Goal: Task Accomplishment & Management: Use online tool/utility

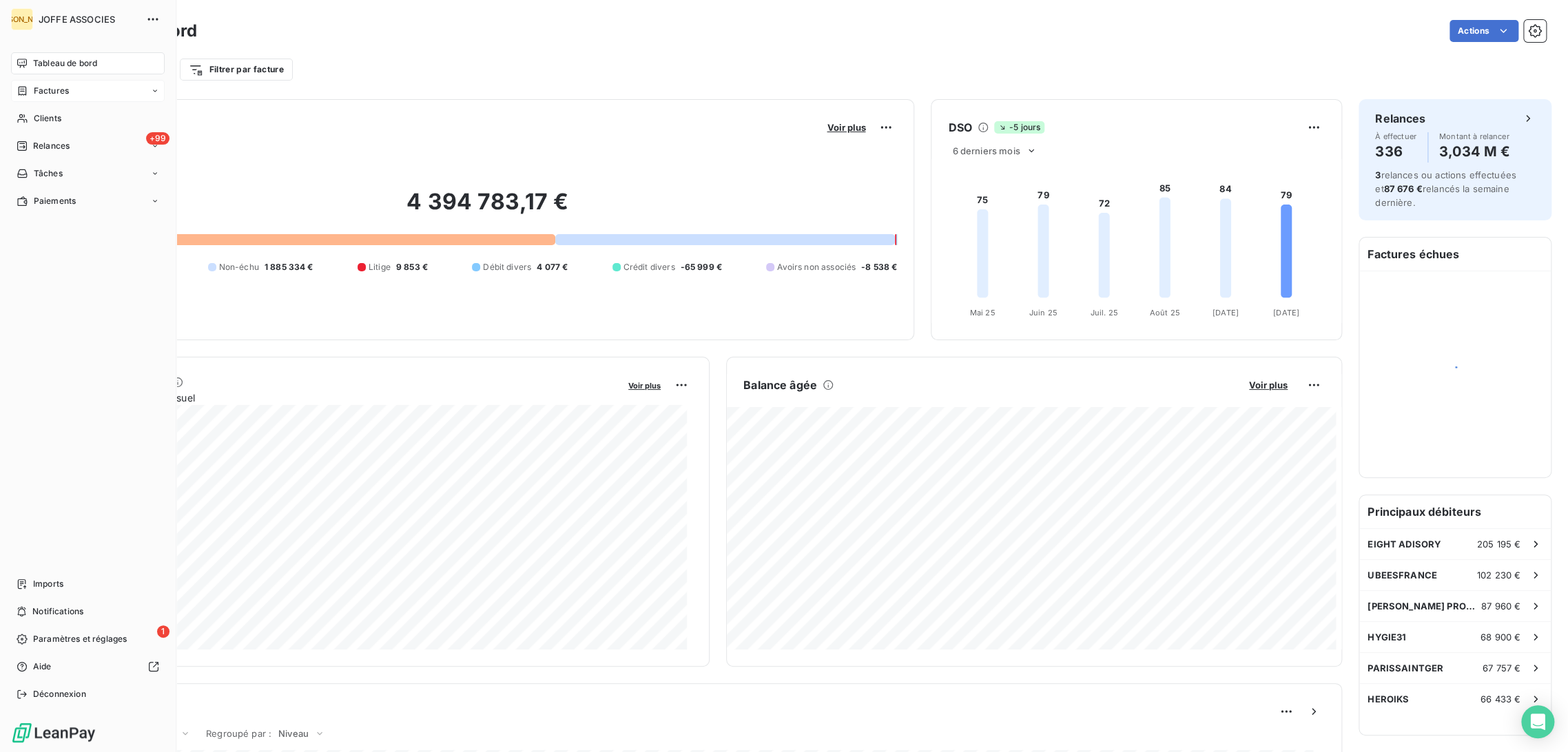
drag, startPoint x: 18, startPoint y: 86, endPoint x: 175, endPoint y: 151, distance: 169.9
click at [19, 86] on icon at bounding box center [22, 90] width 12 height 11
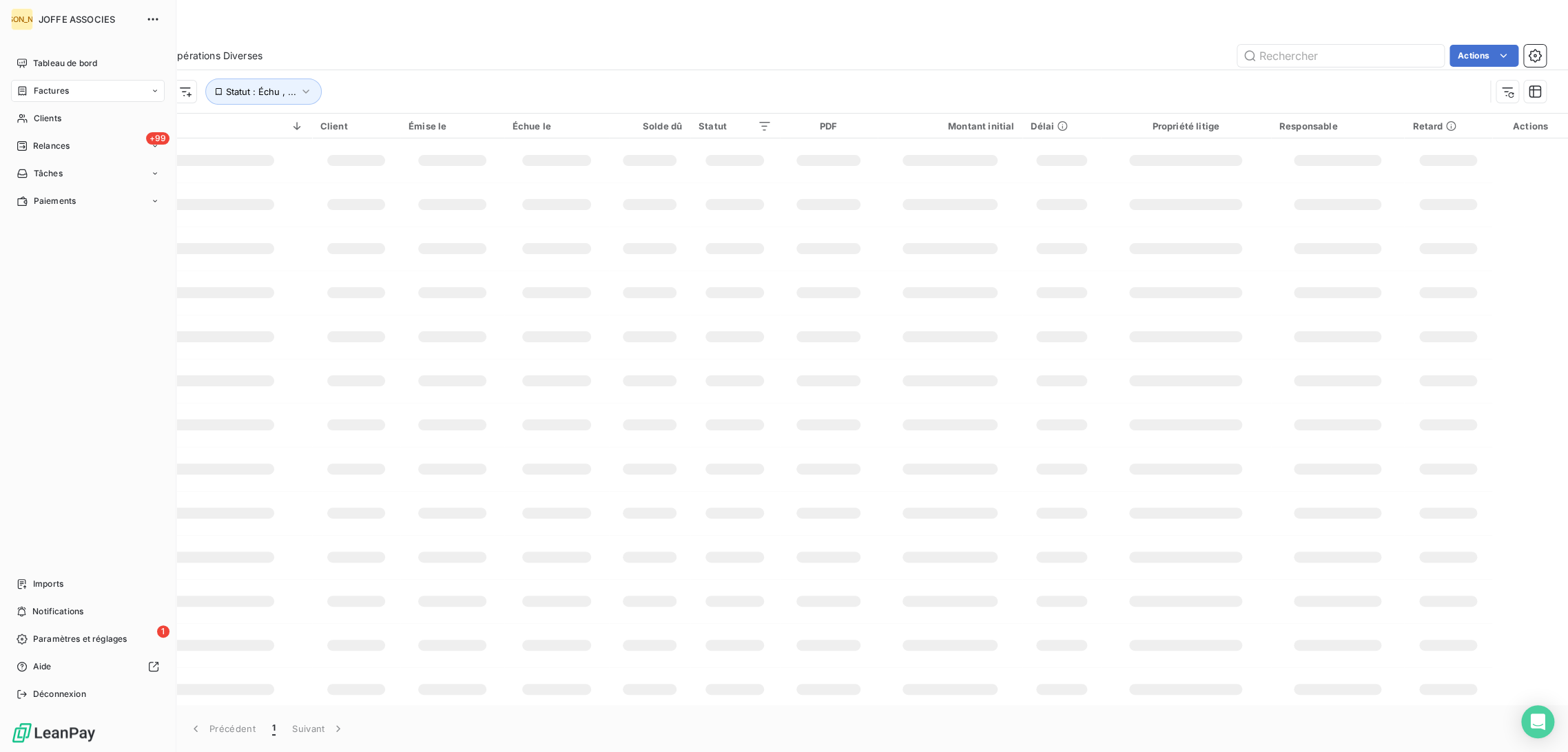
click at [49, 88] on span "Factures" at bounding box center [52, 90] width 35 height 13
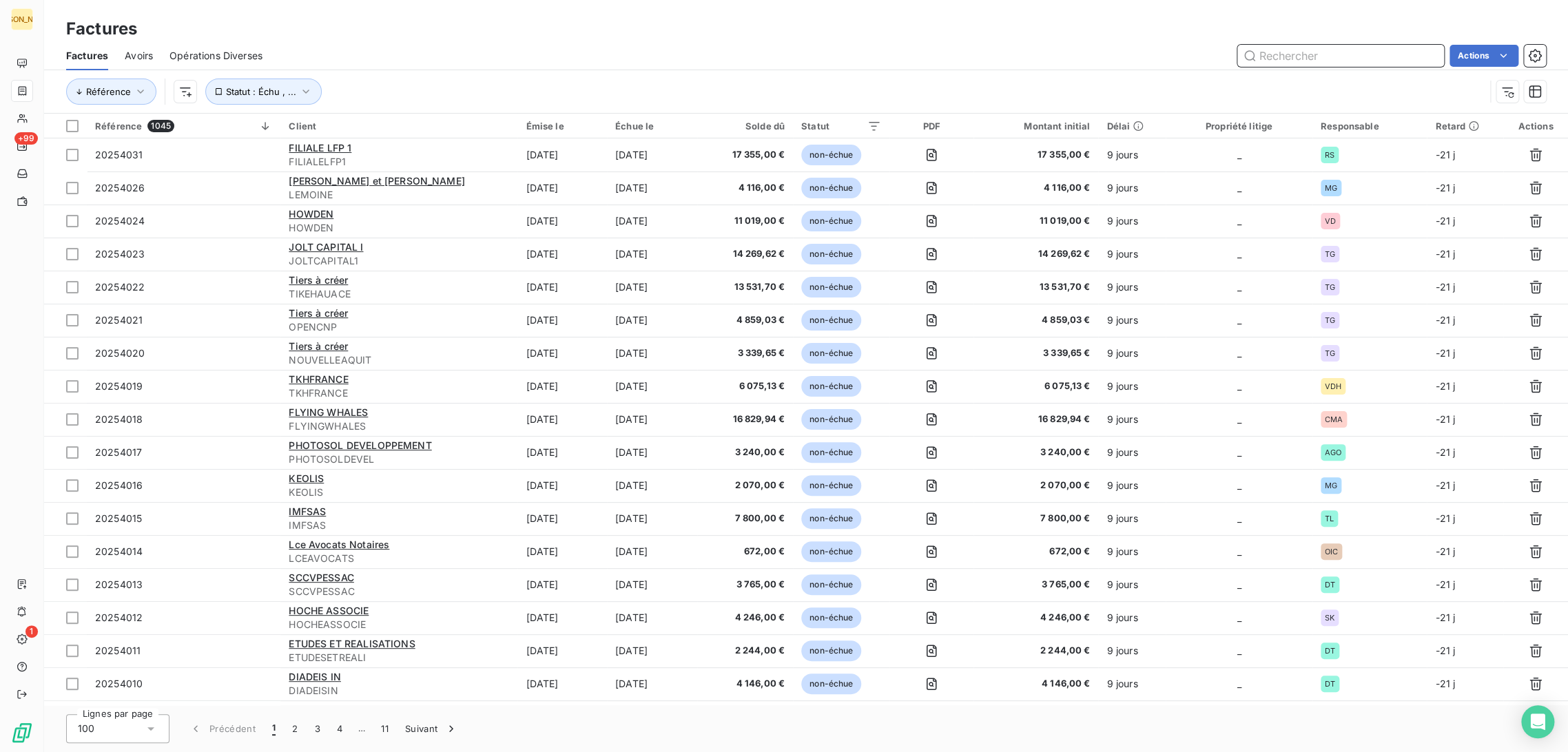
click at [1290, 59] on input "text" at bounding box center [1341, 55] width 207 height 22
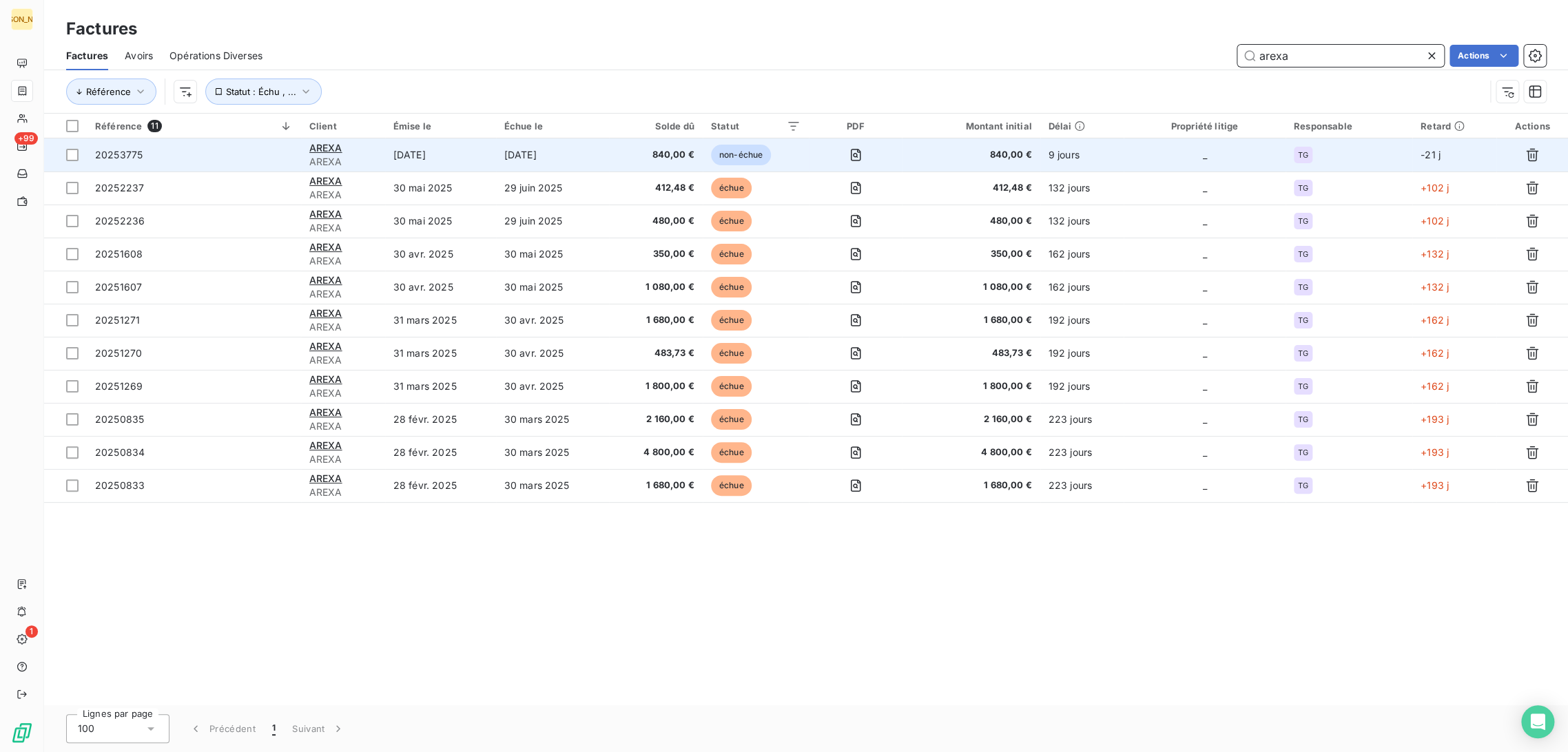
type input "arexa"
click at [370, 159] on span "AREXA" at bounding box center [342, 161] width 67 height 14
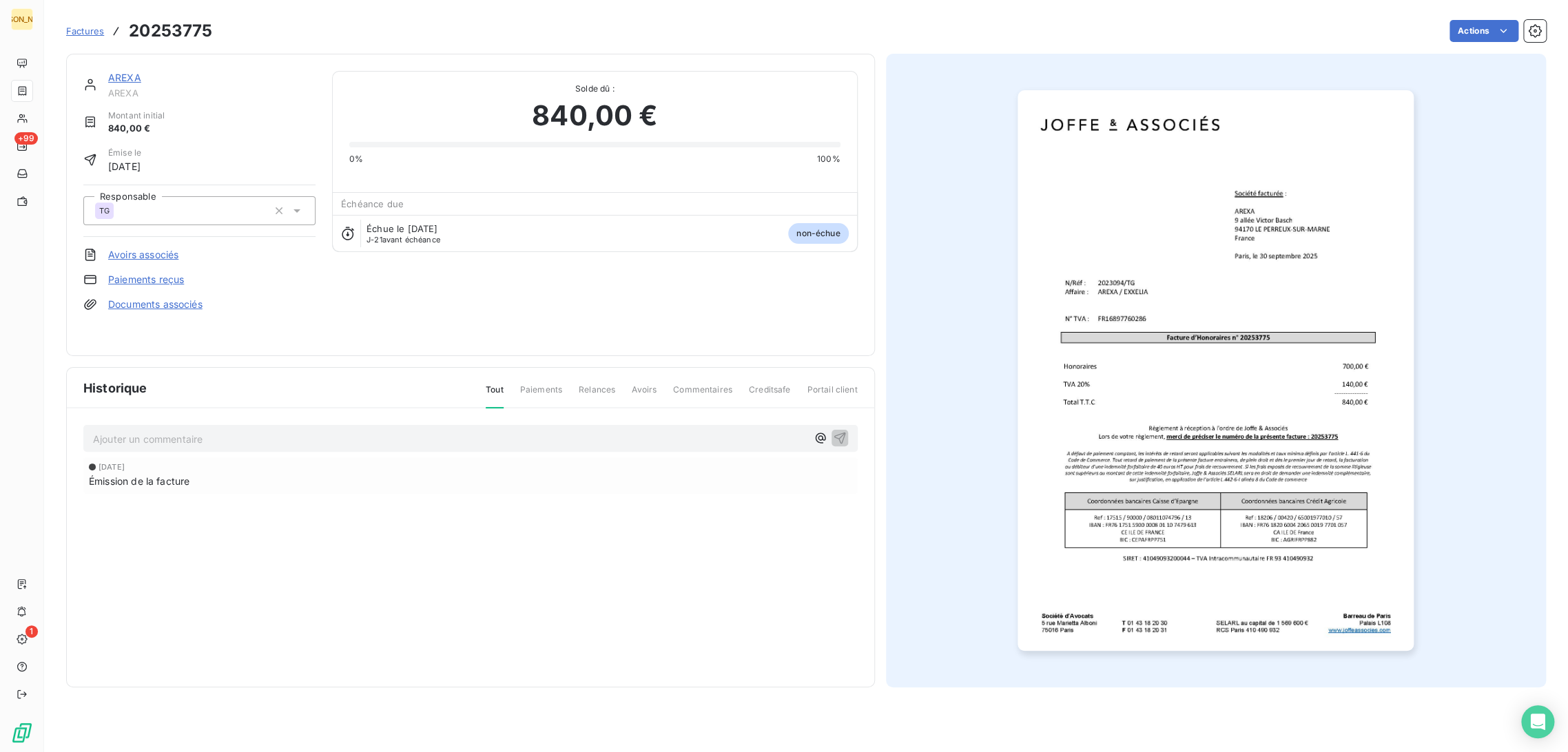
click at [125, 78] on link "AREXA" at bounding box center [124, 78] width 33 height 12
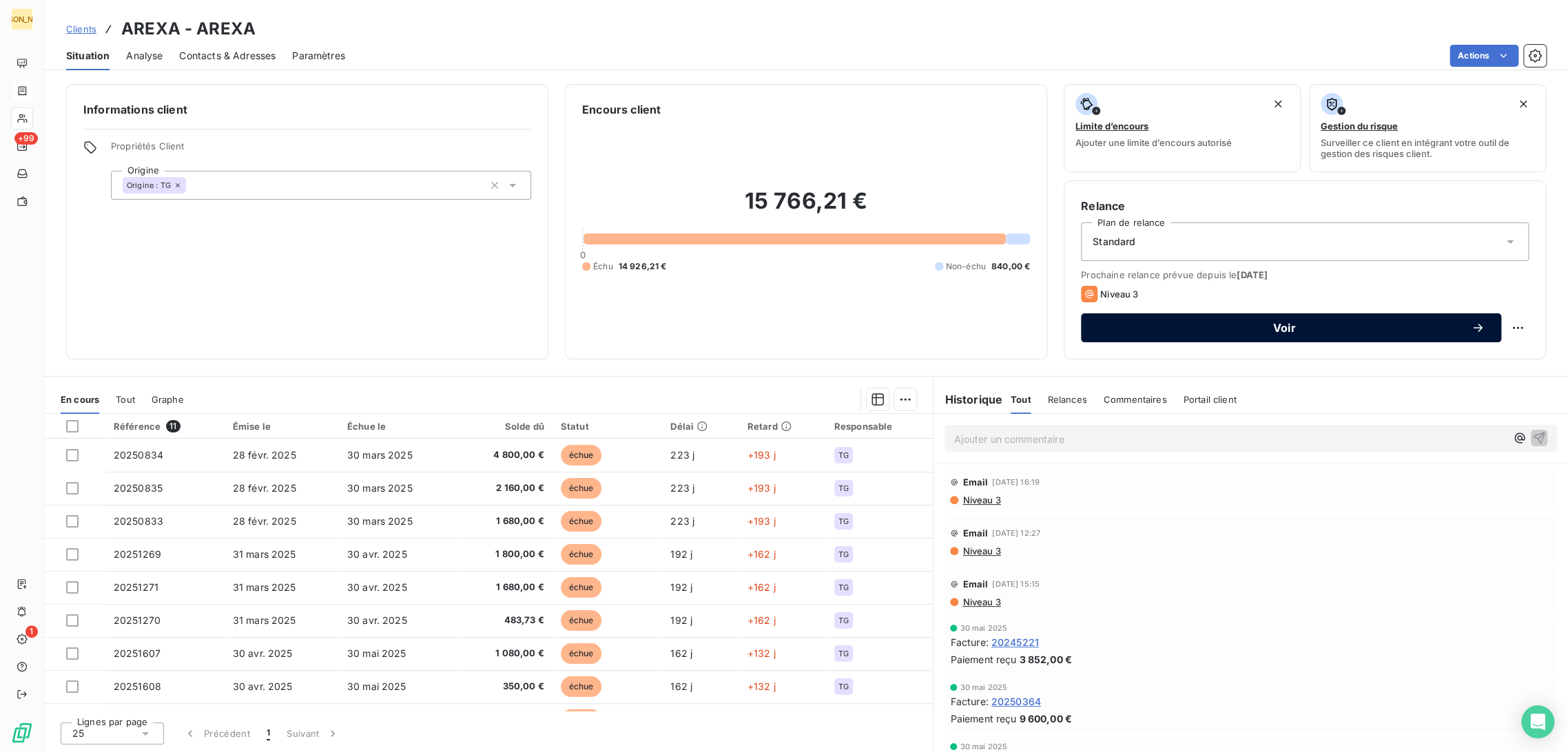
click at [1139, 327] on span "Voir" at bounding box center [1284, 327] width 373 height 11
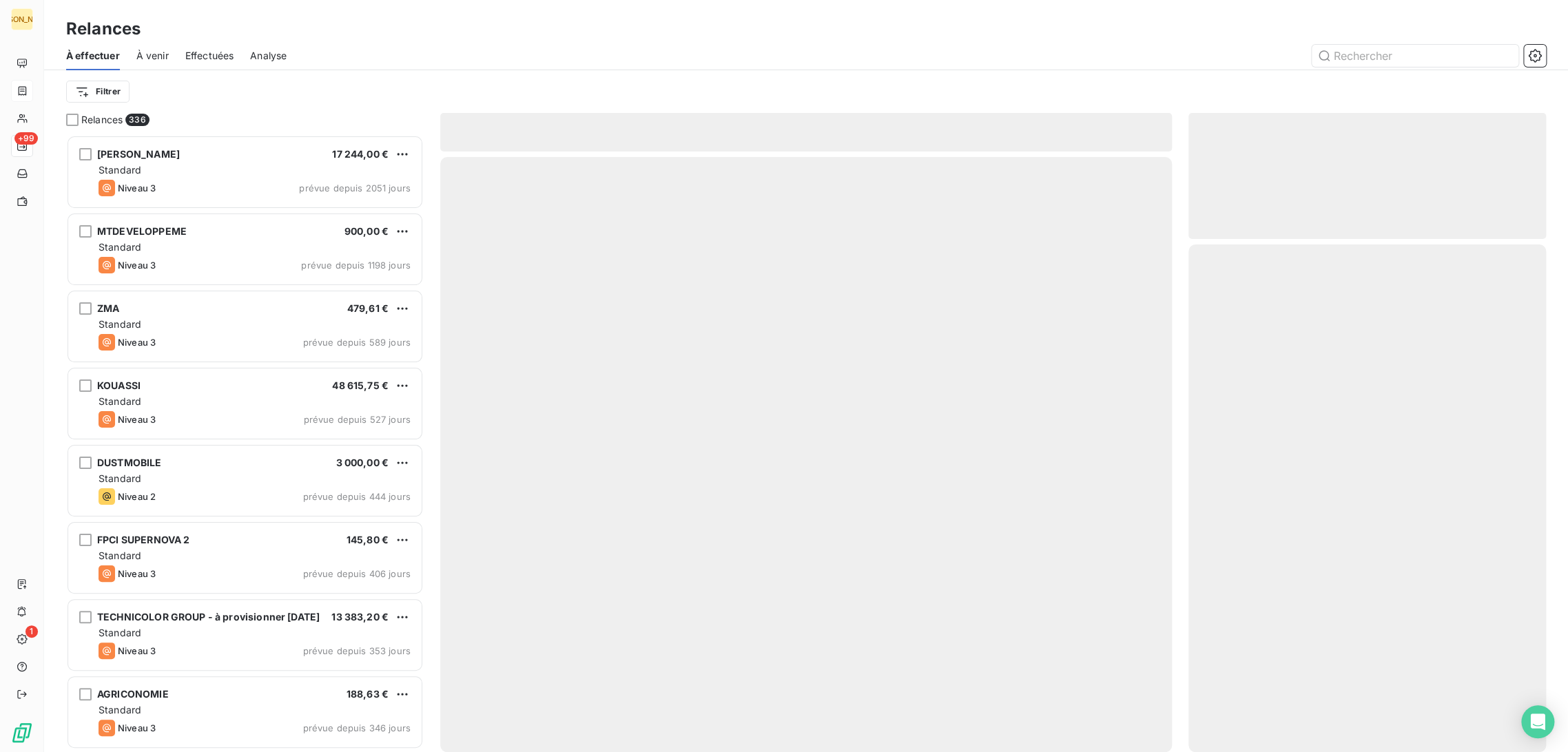
scroll to position [605, 346]
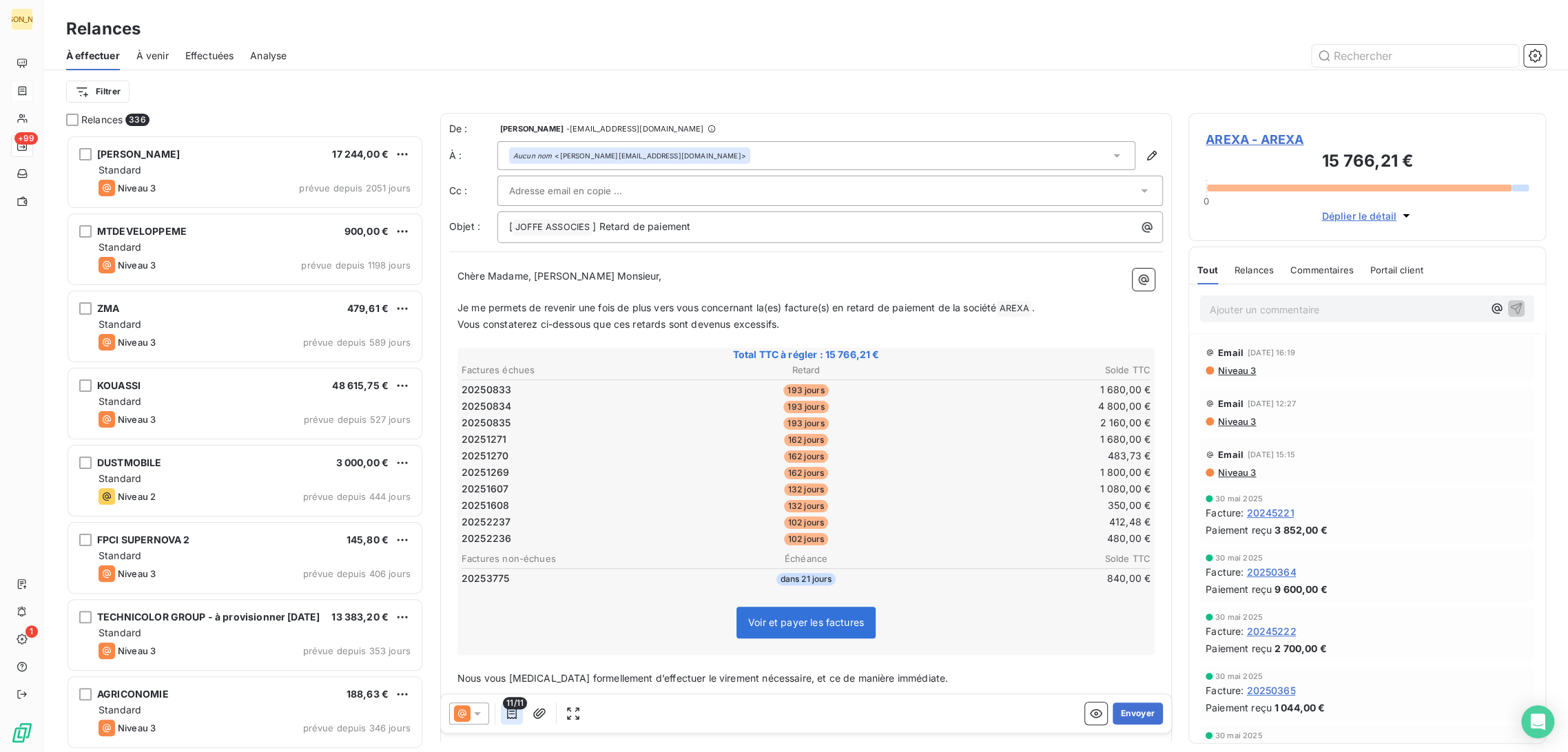
click at [503, 712] on button "button" at bounding box center [511, 712] width 22 height 22
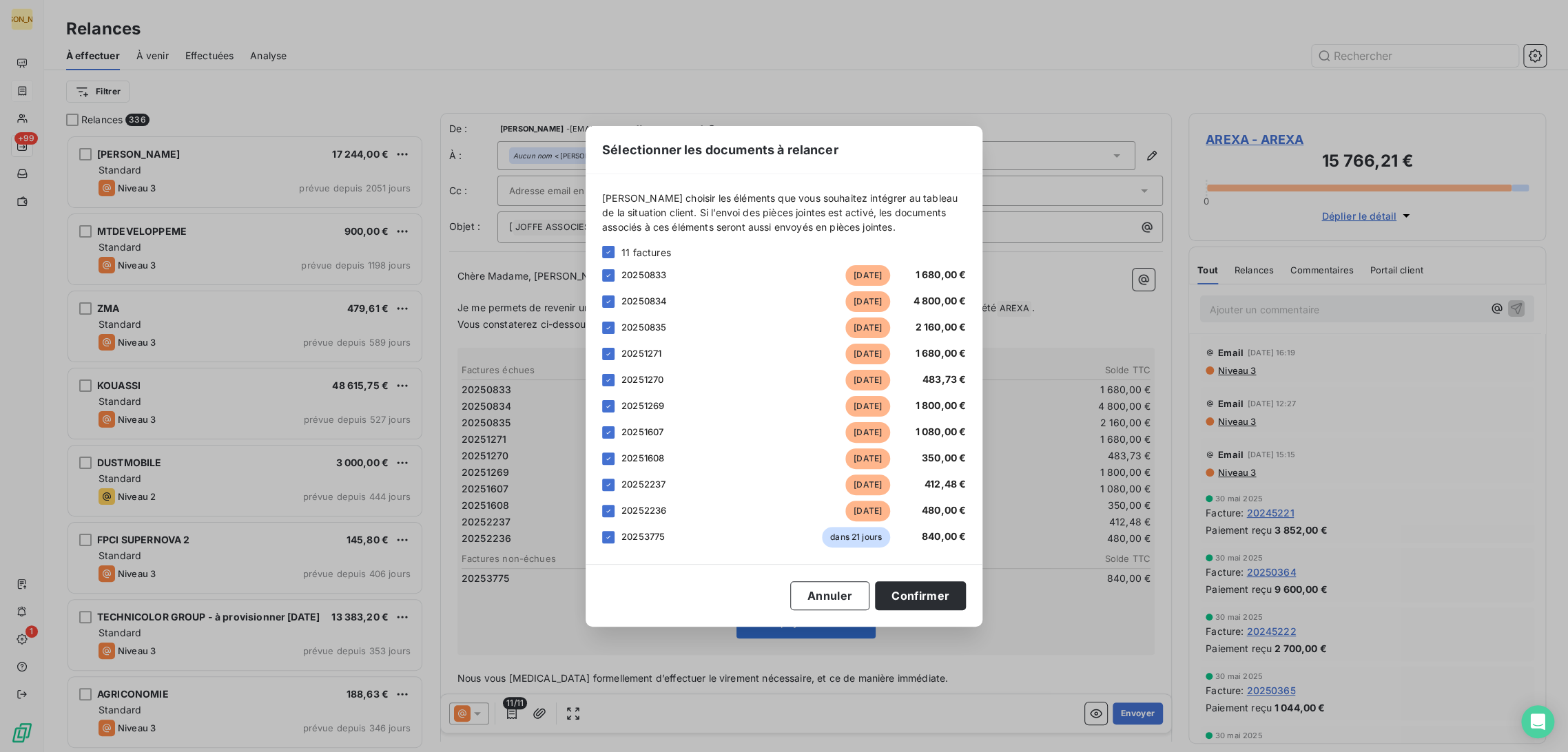
click at [623, 538] on span "20253775" at bounding box center [643, 536] width 44 height 11
click at [607, 534] on icon at bounding box center [609, 537] width 9 height 9
click at [946, 597] on button "Confirmer" at bounding box center [921, 596] width 91 height 29
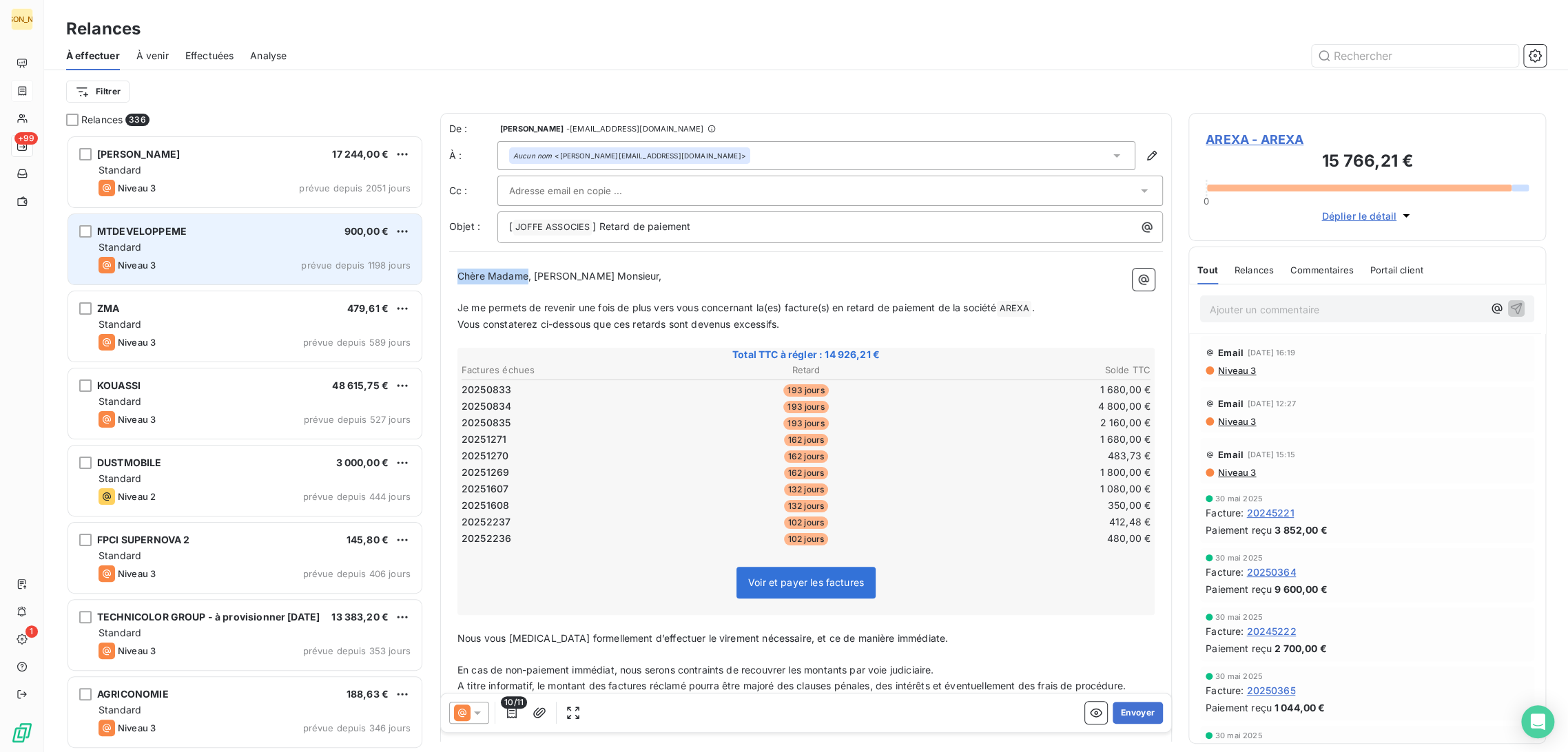
drag, startPoint x: 531, startPoint y: 275, endPoint x: 414, endPoint y: 276, distance: 117.0
click at [414, 276] on div "Relances 336 PERROT DIDIER 17 244,00 € Standard Niveau 3 prévue depuis 2051 jou…" at bounding box center [806, 432] width 1524 height 639
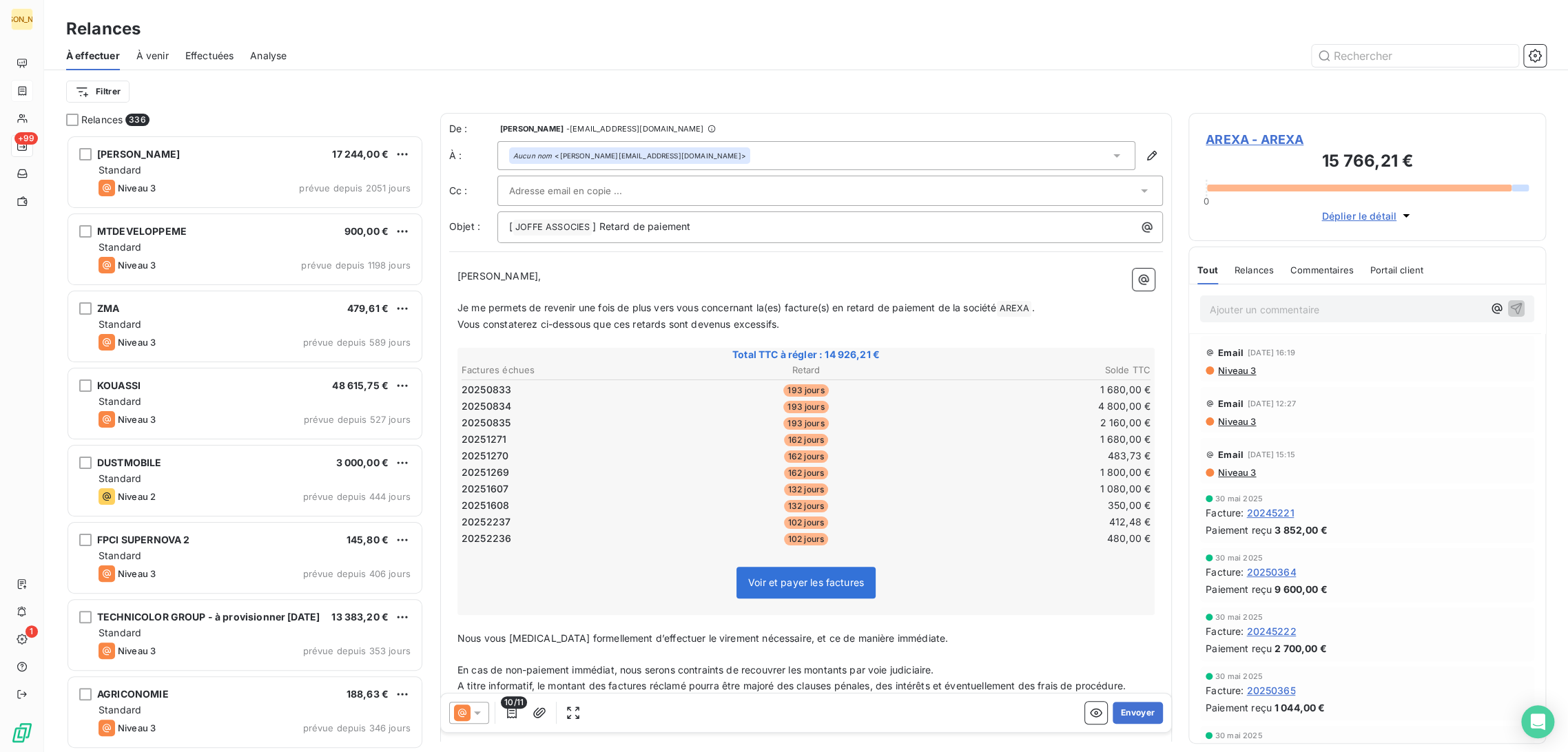
click at [568, 296] on p "﻿" at bounding box center [806, 292] width 697 height 16
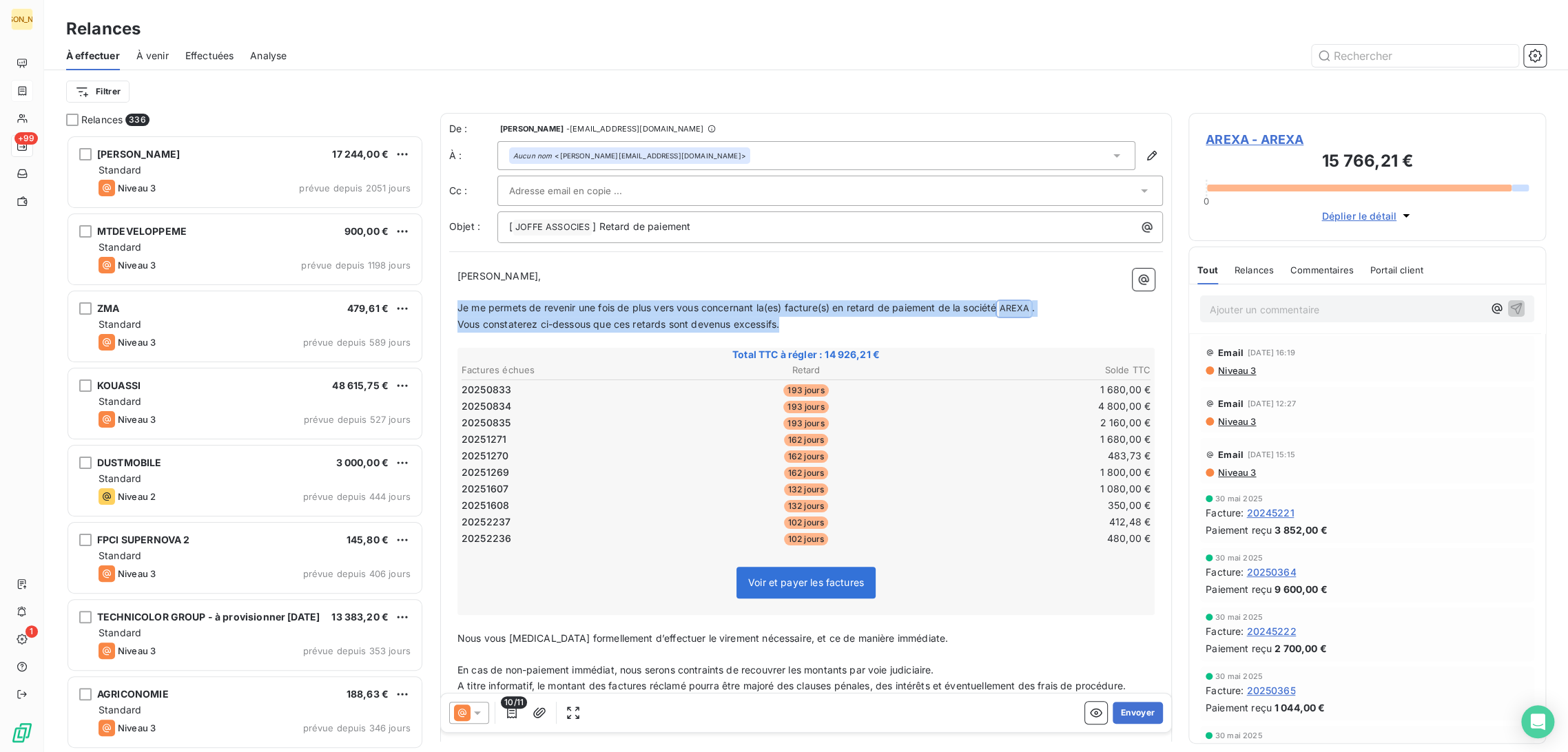
drag, startPoint x: 805, startPoint y: 323, endPoint x: 454, endPoint y: 305, distance: 351.5
click at [454, 305] on div "Cher Monsieur, ﻿ Je me permets de revenir une fois de plus vers vous concernant…" at bounding box center [806, 528] width 714 height 534
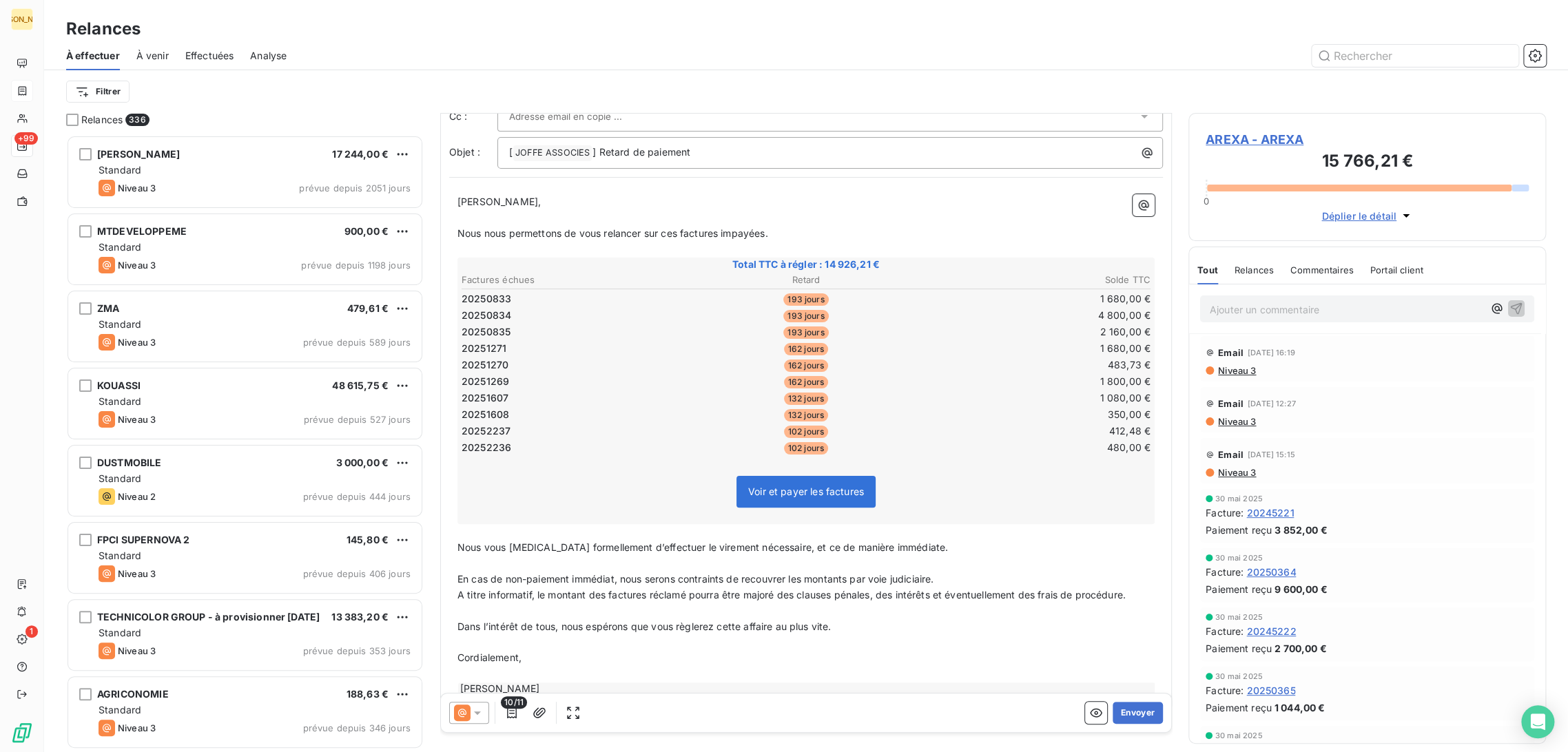
scroll to position [77, 0]
drag, startPoint x: 484, startPoint y: 564, endPoint x: 472, endPoint y: 558, distance: 13.4
click at [482, 563] on p "﻿" at bounding box center [806, 562] width 697 height 16
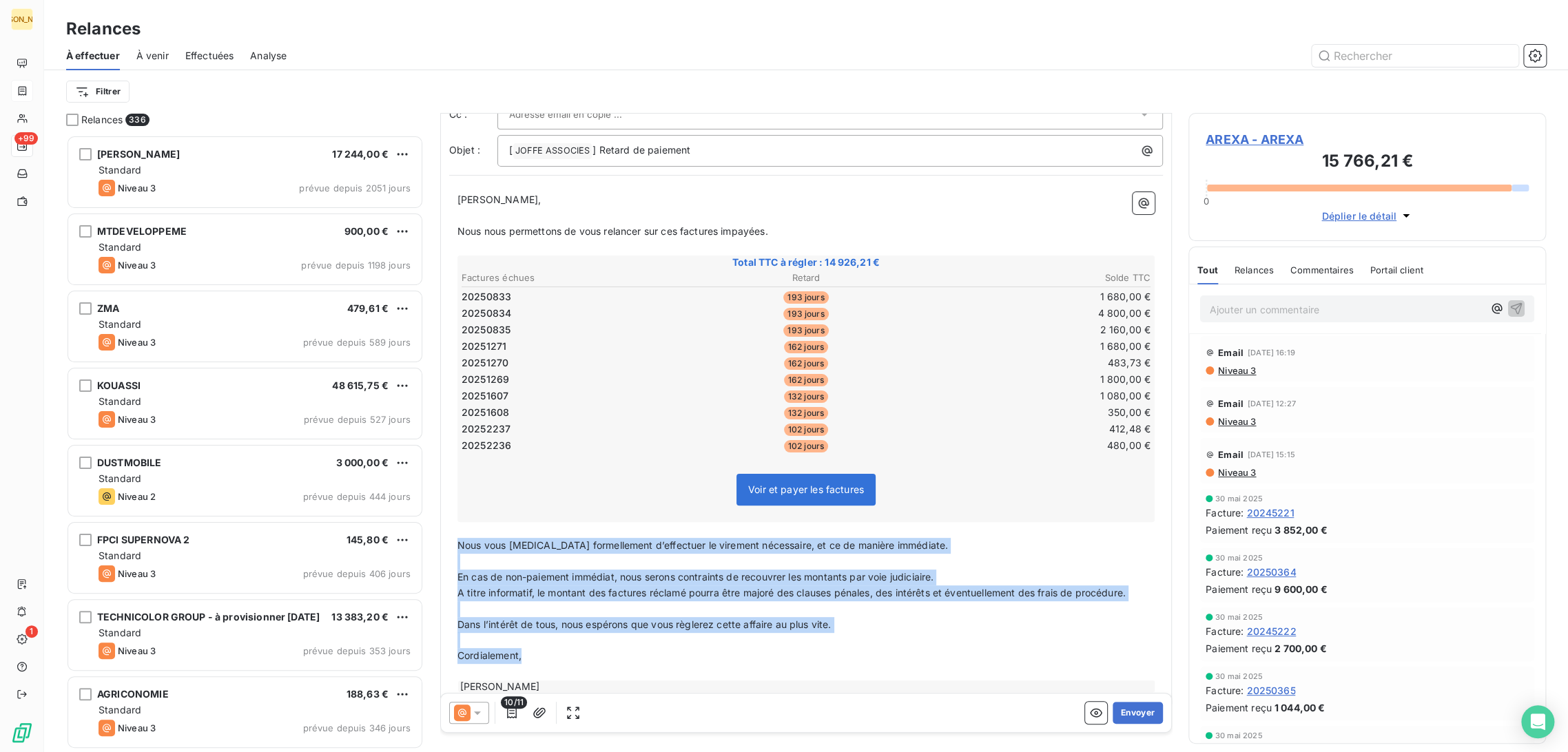
drag, startPoint x: 458, startPoint y: 542, endPoint x: 575, endPoint y: 655, distance: 162.7
click at [575, 655] on div "Cher Monsieur, ﻿ Nous nous permettons de vous relancer sur ces factures impayée…" at bounding box center [806, 443] width 697 height 501
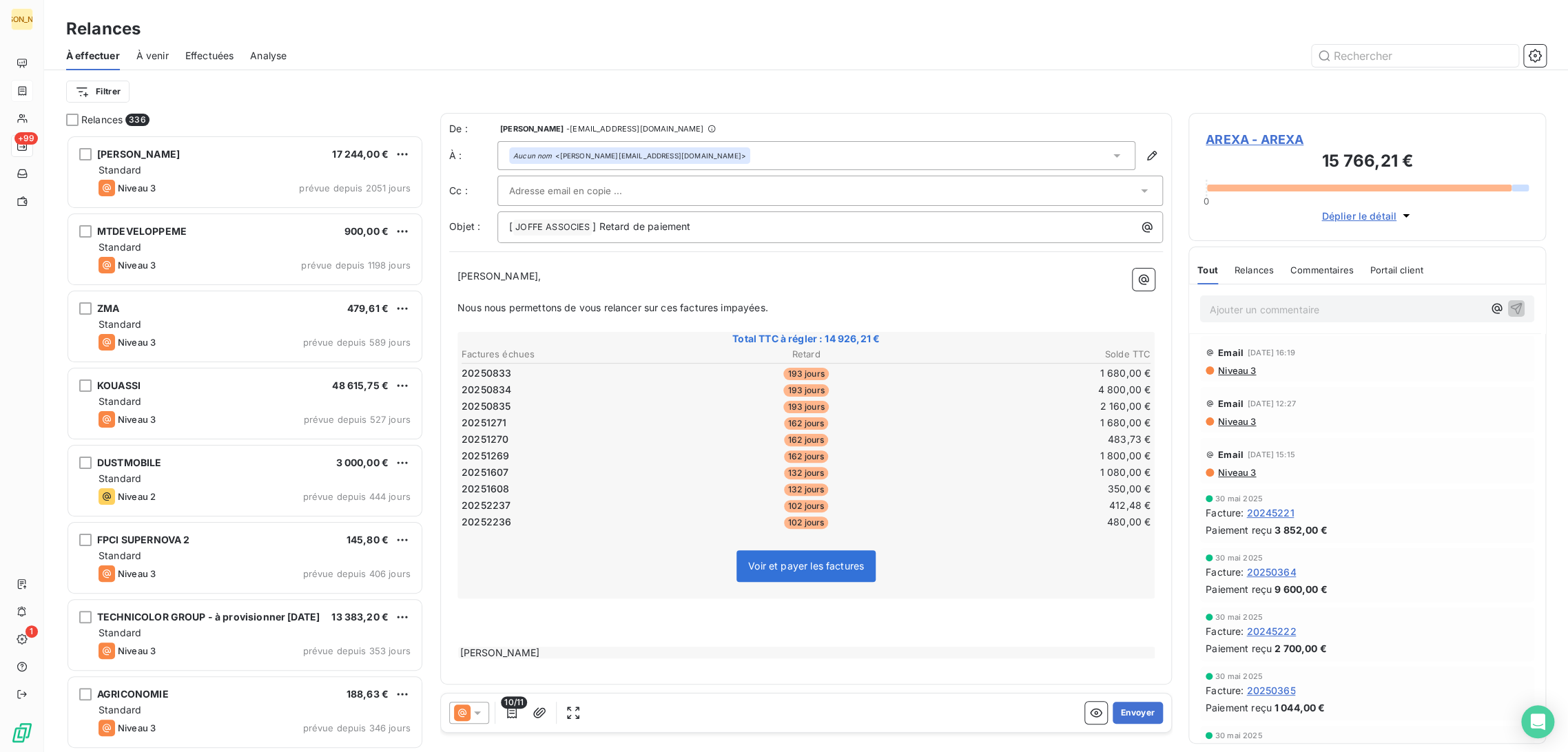
scroll to position [0, 0]
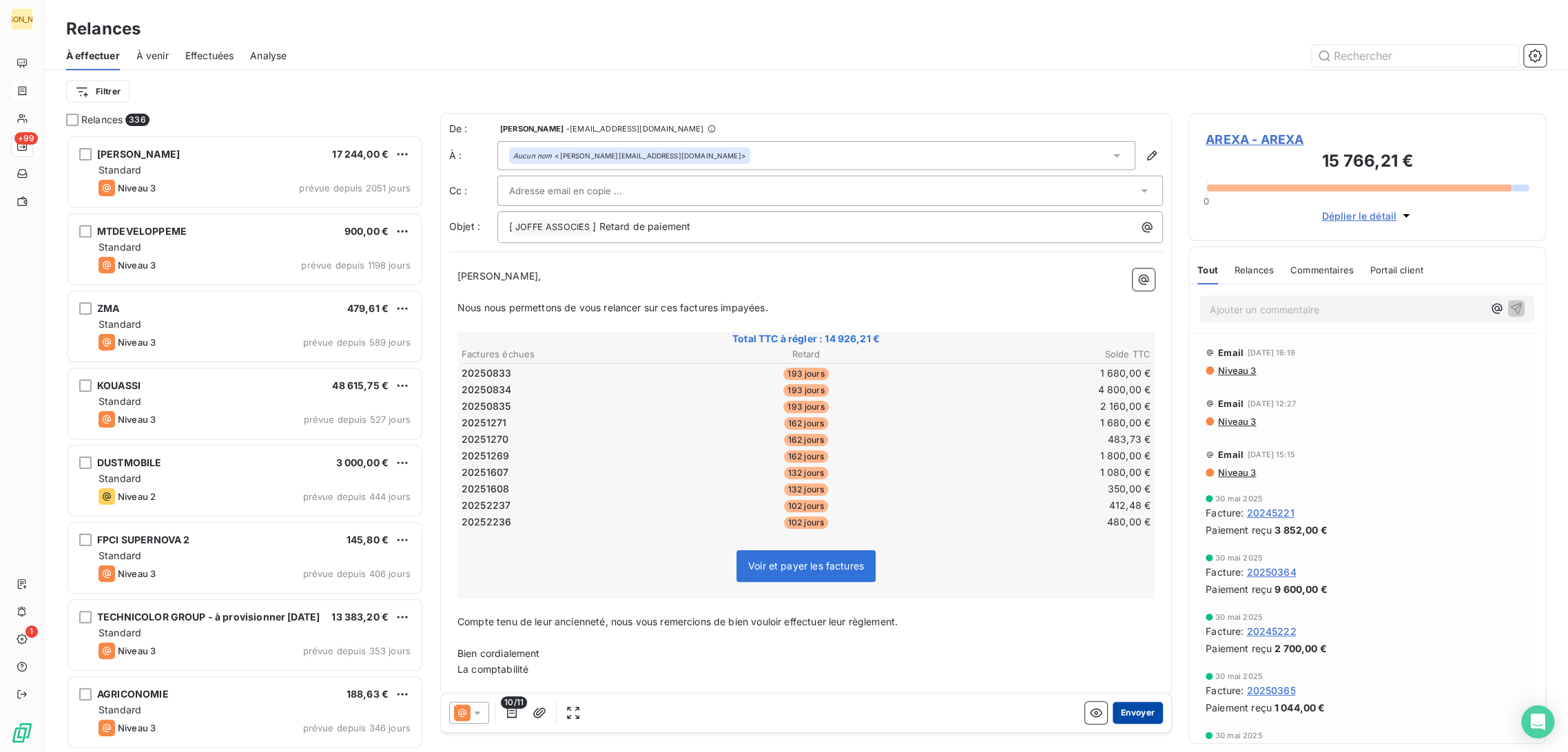
click at [1125, 708] on button "Envoyer" at bounding box center [1138, 712] width 51 height 22
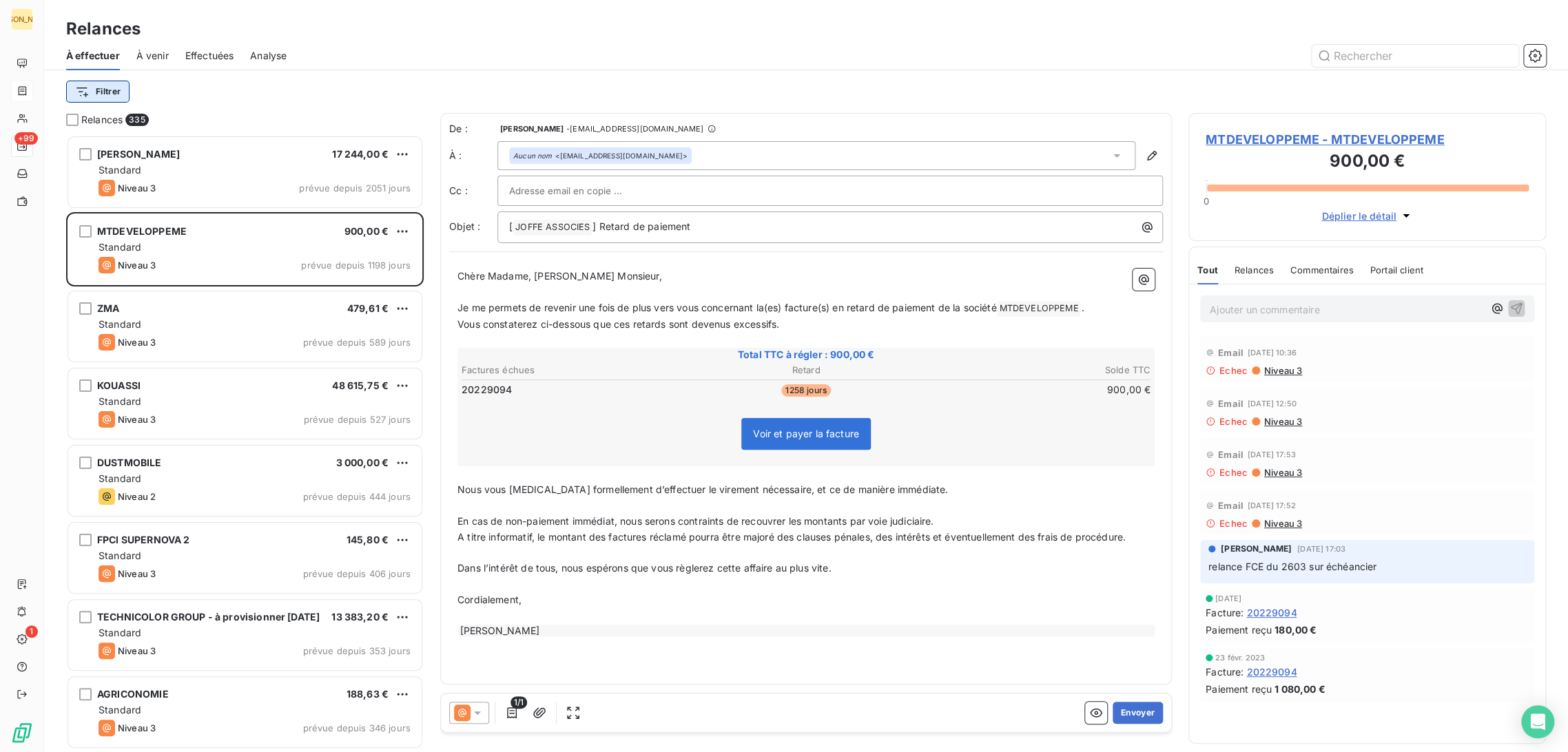
click at [96, 95] on html "JA +99 1 Relances À effectuer À venir Effectuées Analyse Filtrer Relances 335 P…" at bounding box center [784, 376] width 1568 height 752
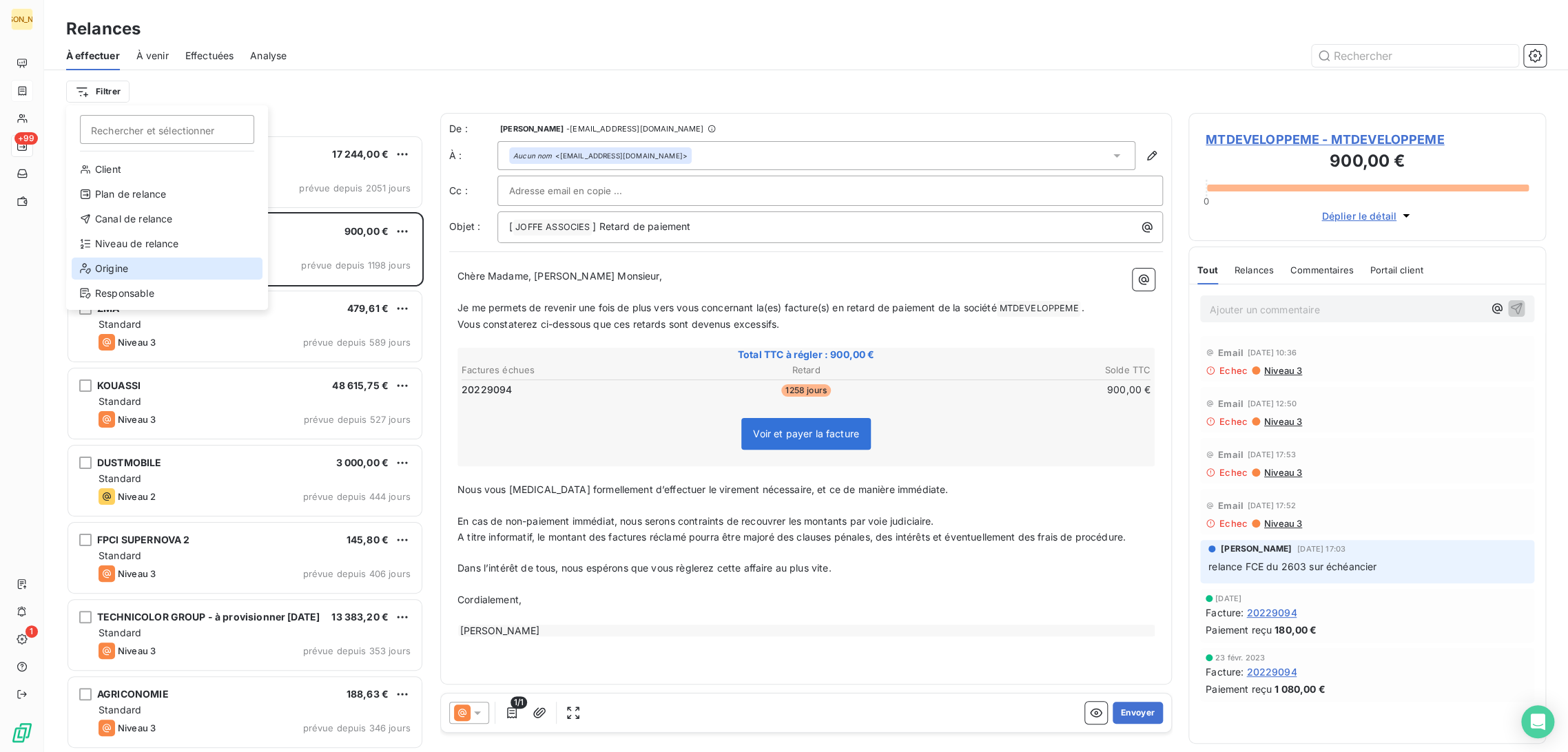
click at [131, 275] on div "Origine" at bounding box center [167, 268] width 191 height 22
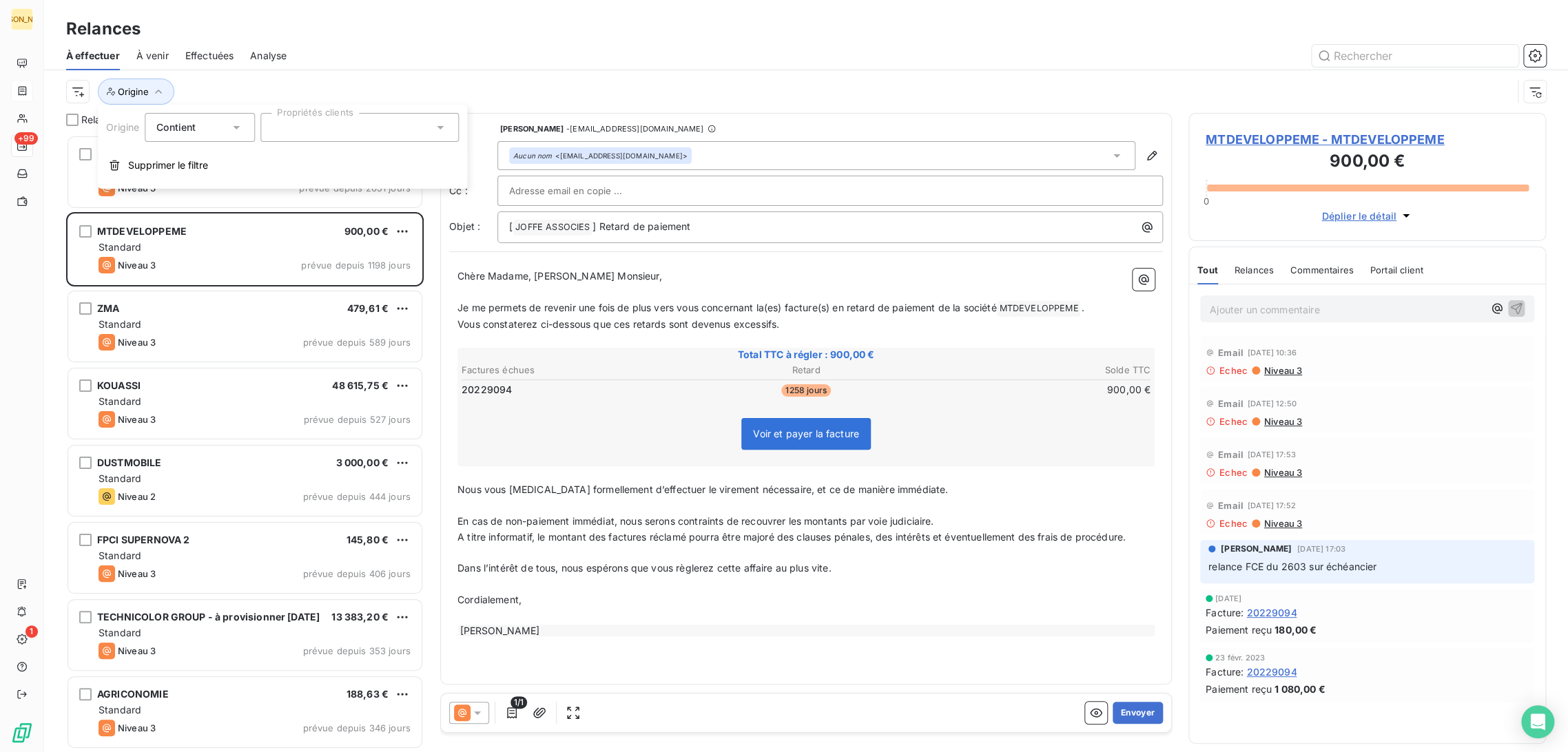
drag, startPoint x: 323, startPoint y: 126, endPoint x: 325, endPoint y: 141, distance: 15.1
click at [326, 130] on div at bounding box center [360, 127] width 198 height 29
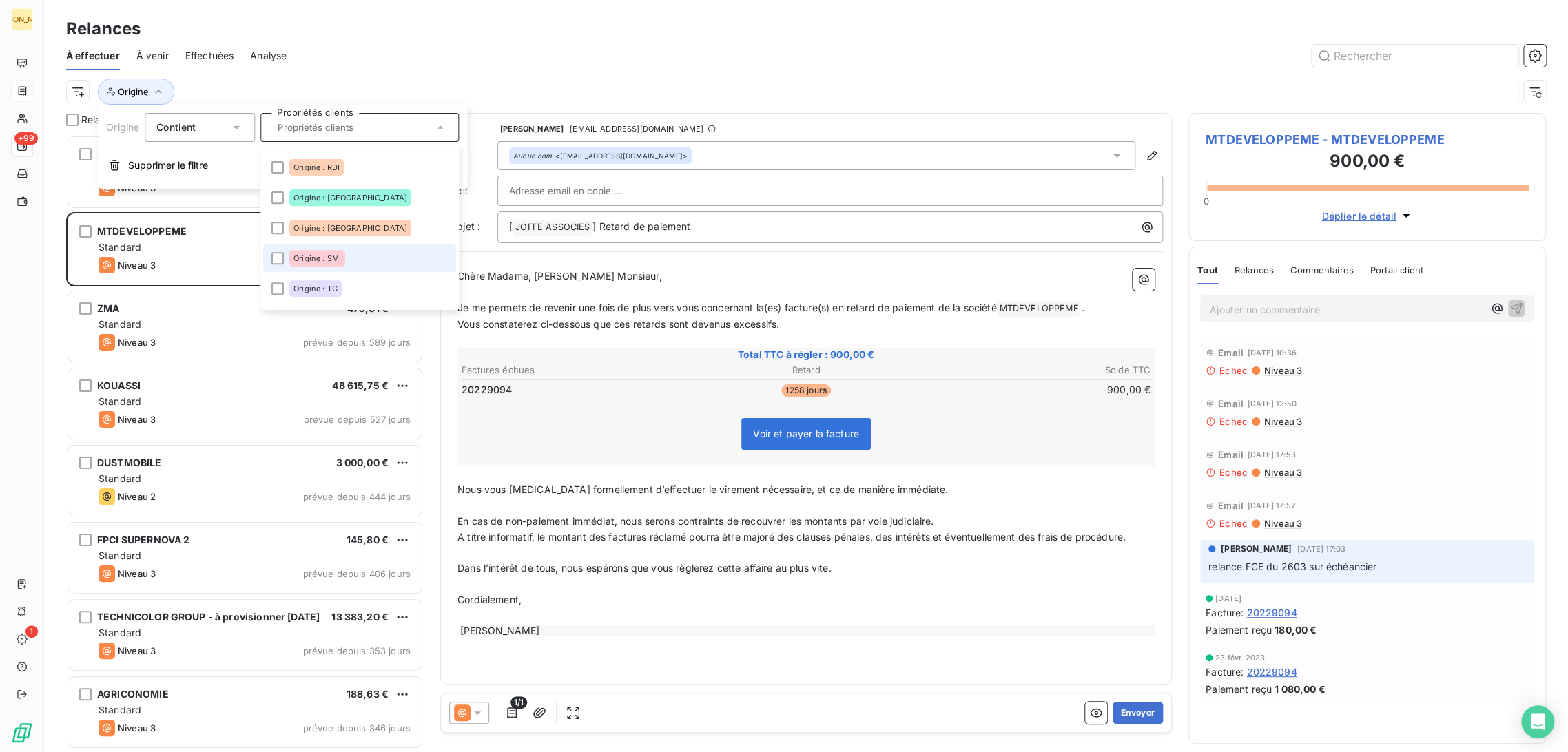
scroll to position [381, 0]
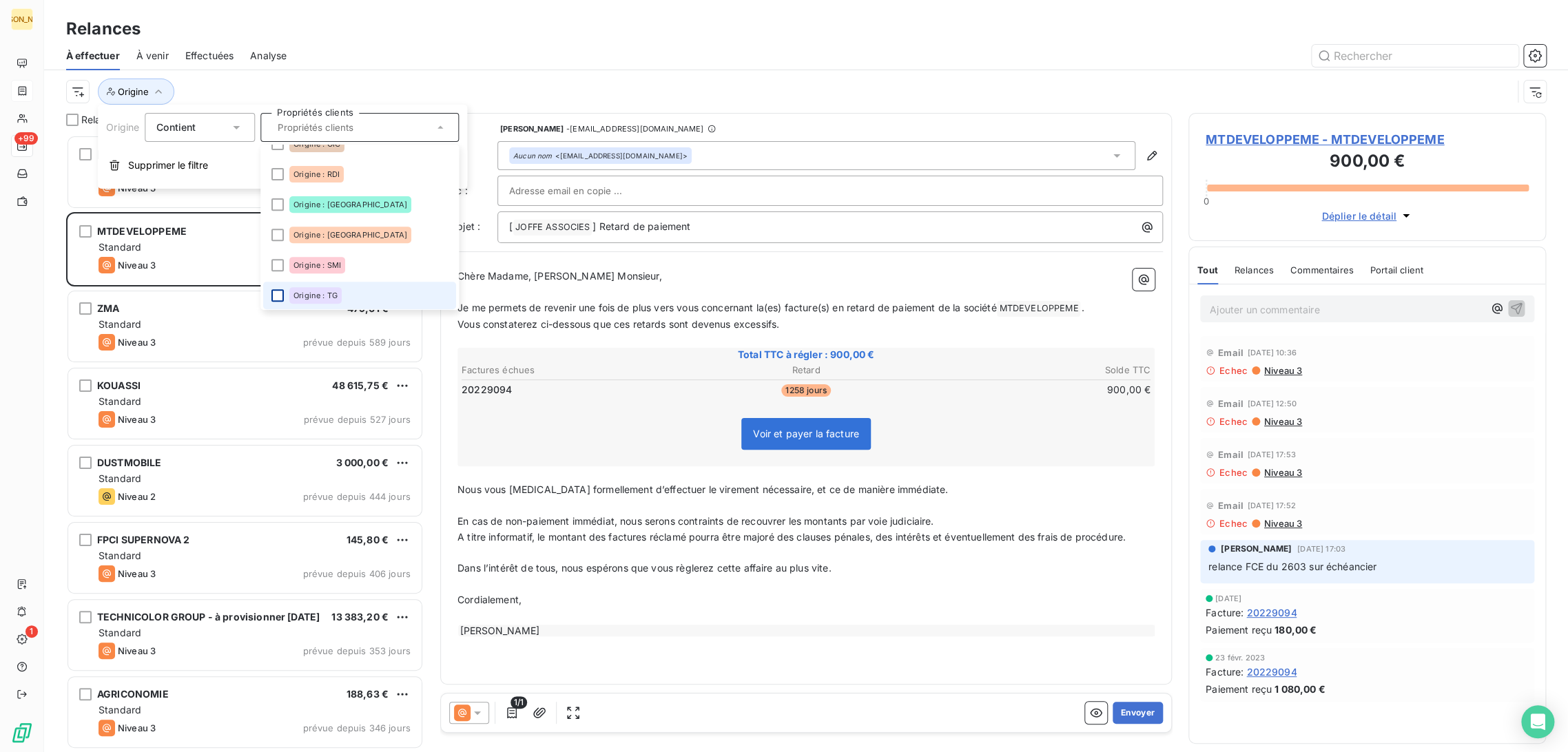
click at [270, 295] on li "Origine : TG" at bounding box center [360, 295] width 192 height 27
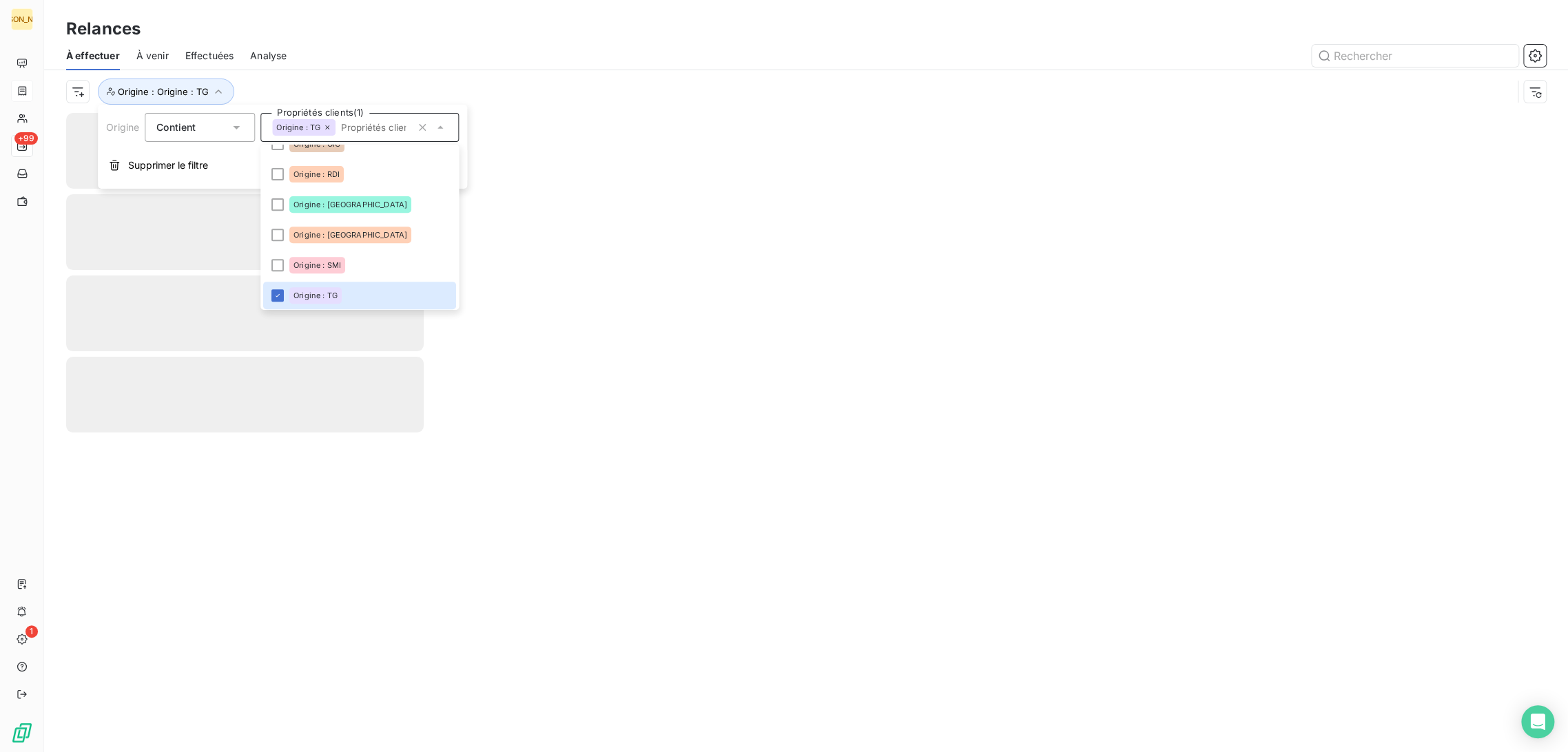
click at [368, 39] on div "Relances" at bounding box center [806, 29] width 1524 height 25
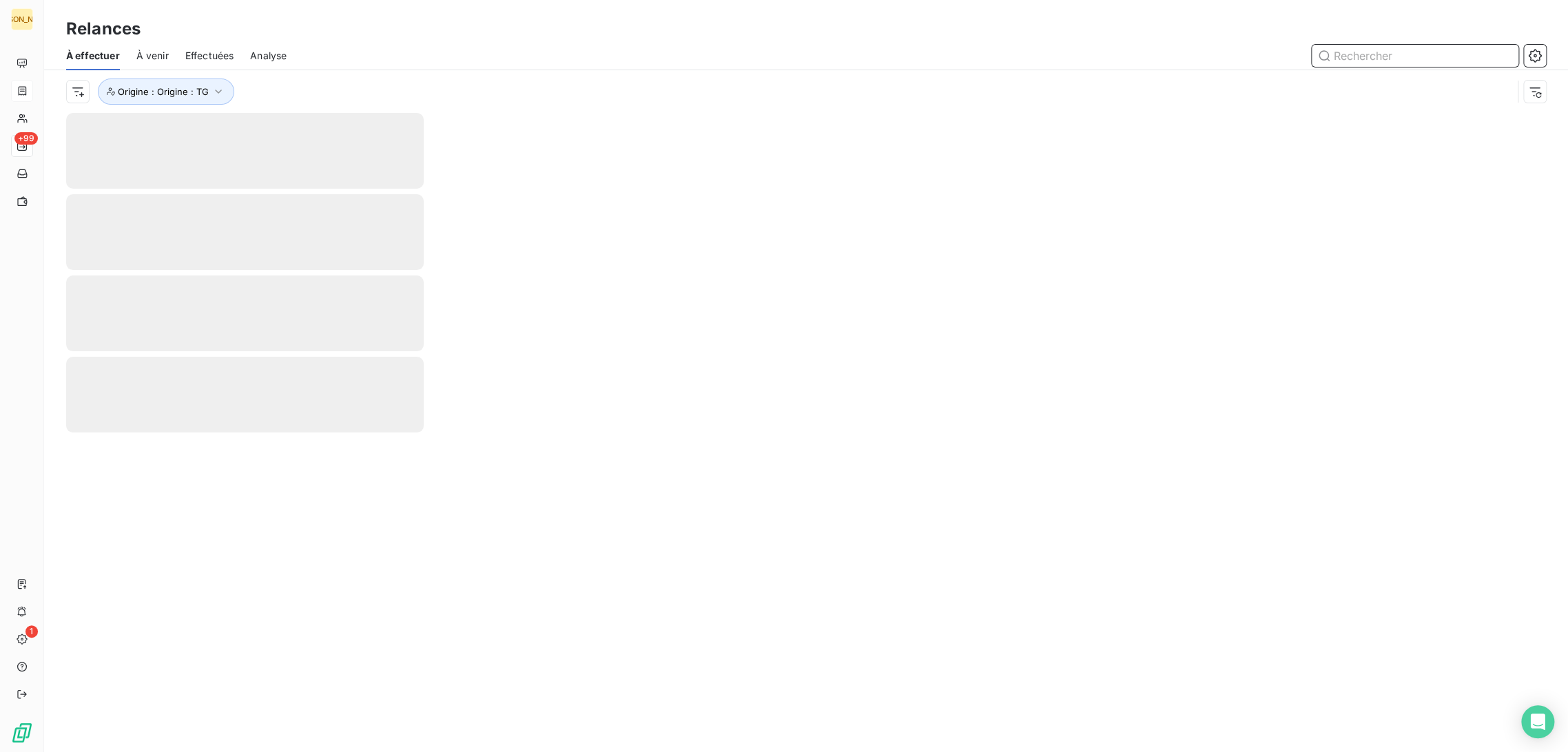
click at [1349, 54] on input "text" at bounding box center [1415, 55] width 207 height 22
click at [601, 14] on div "Relances À effectuer À venir Effectuées Analyse Origine : Origine : TG" at bounding box center [806, 56] width 1524 height 113
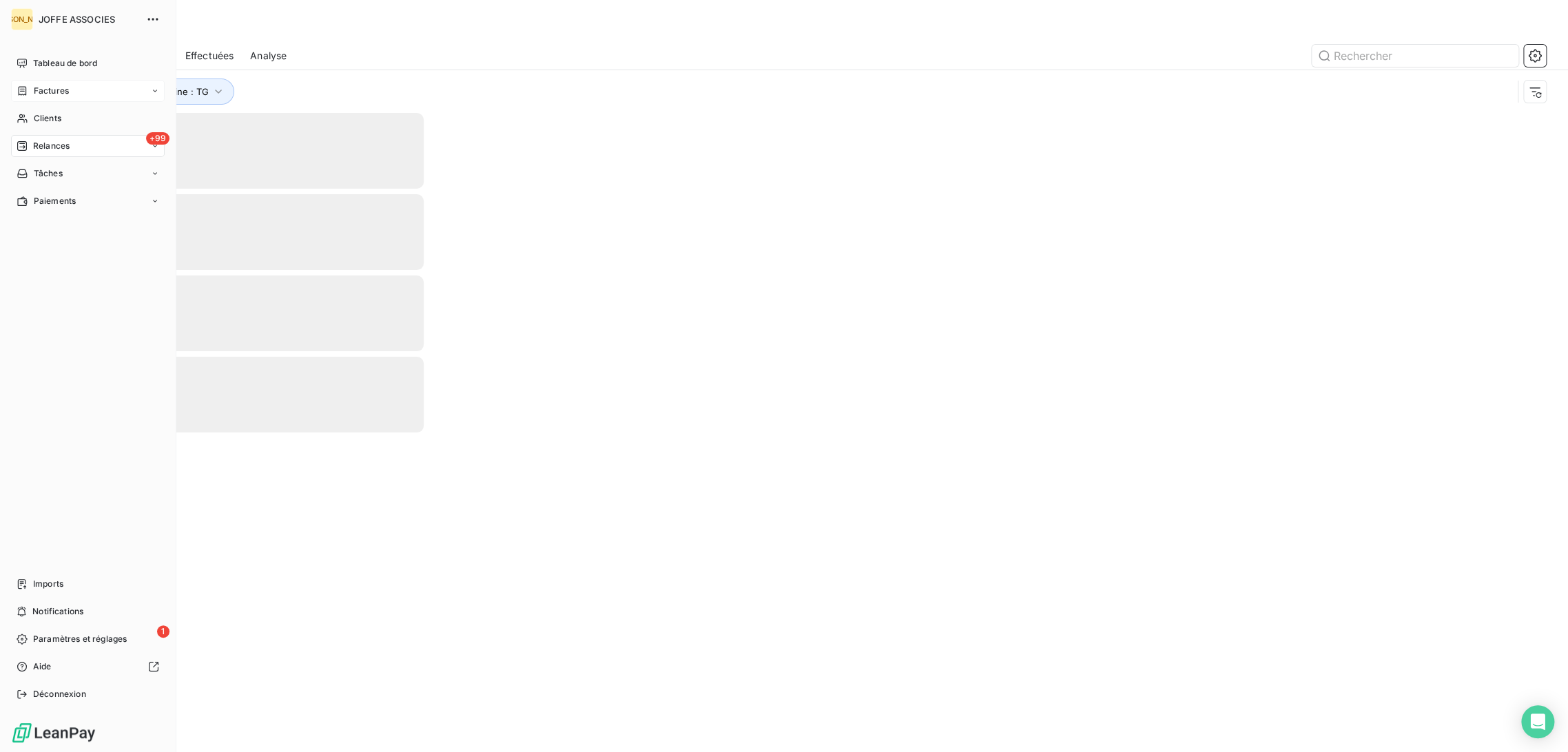
click at [18, 51] on div "JA JOFFE ASSOCIES Tableau de bord Factures Clients +99 Relances Tâches Paiement…" at bounding box center [87, 376] width 176 height 752
click at [37, 61] on span "Tableau de bord" at bounding box center [65, 63] width 64 height 13
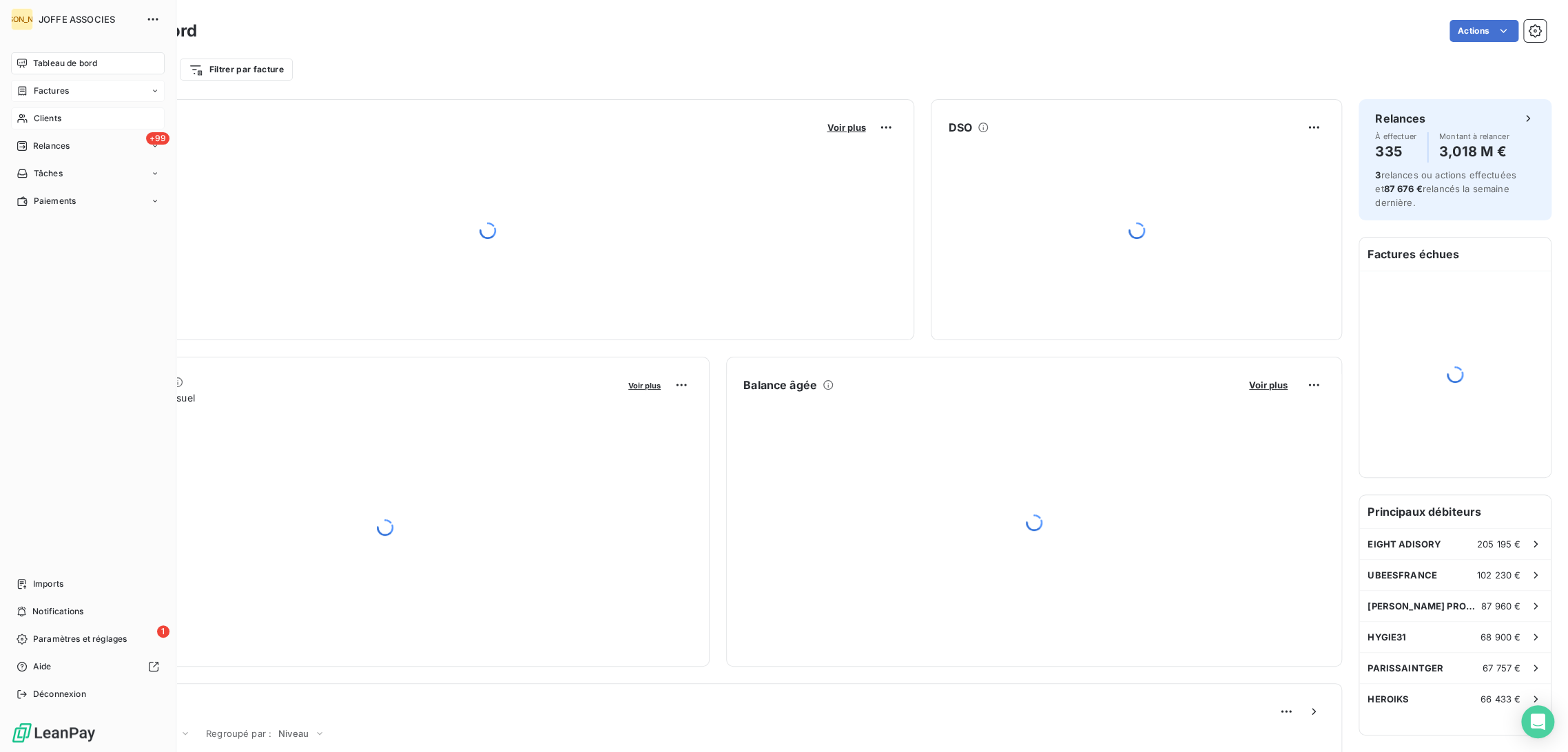
click at [32, 111] on div "Clients" at bounding box center [87, 119] width 154 height 22
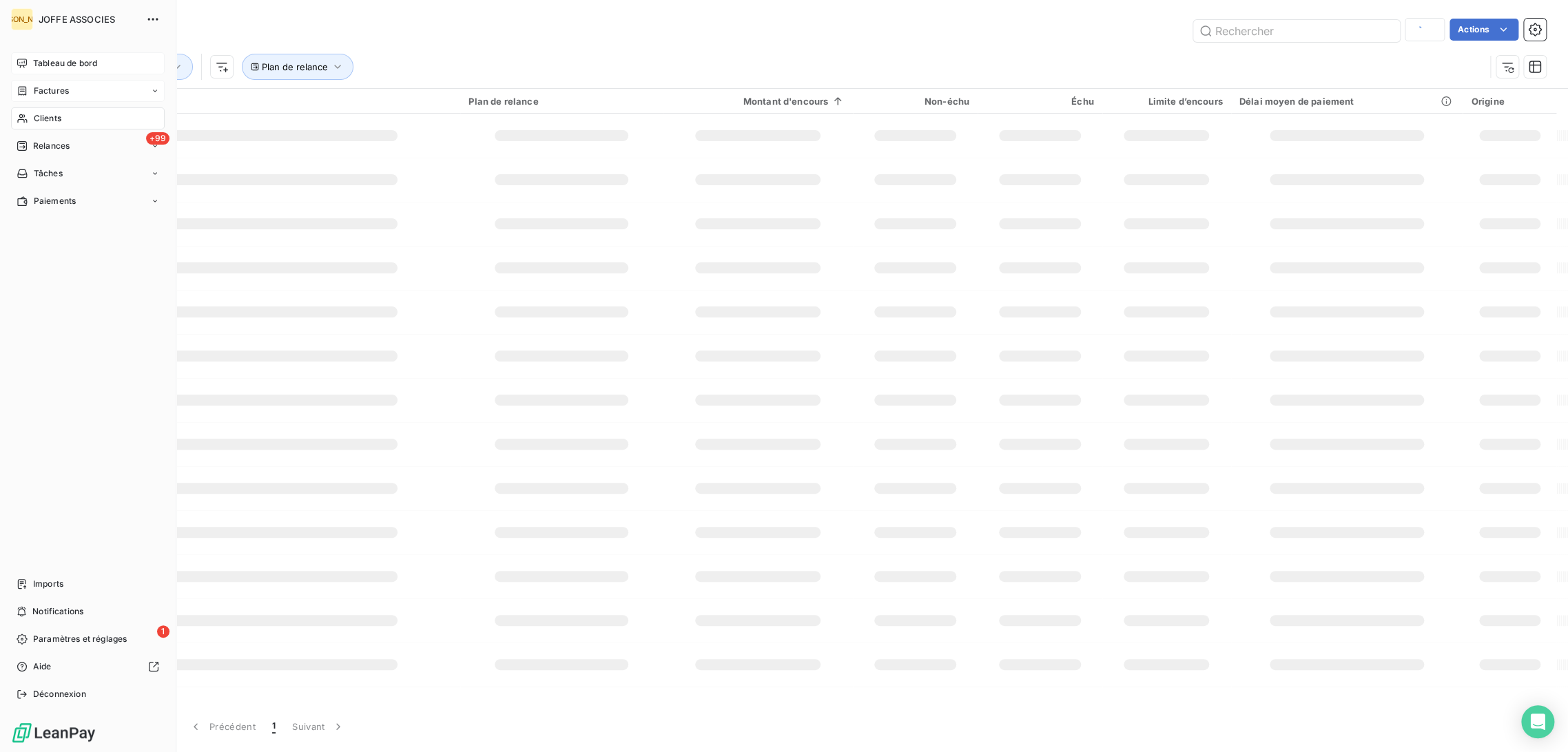
click at [45, 91] on span "Factures" at bounding box center [52, 90] width 35 height 13
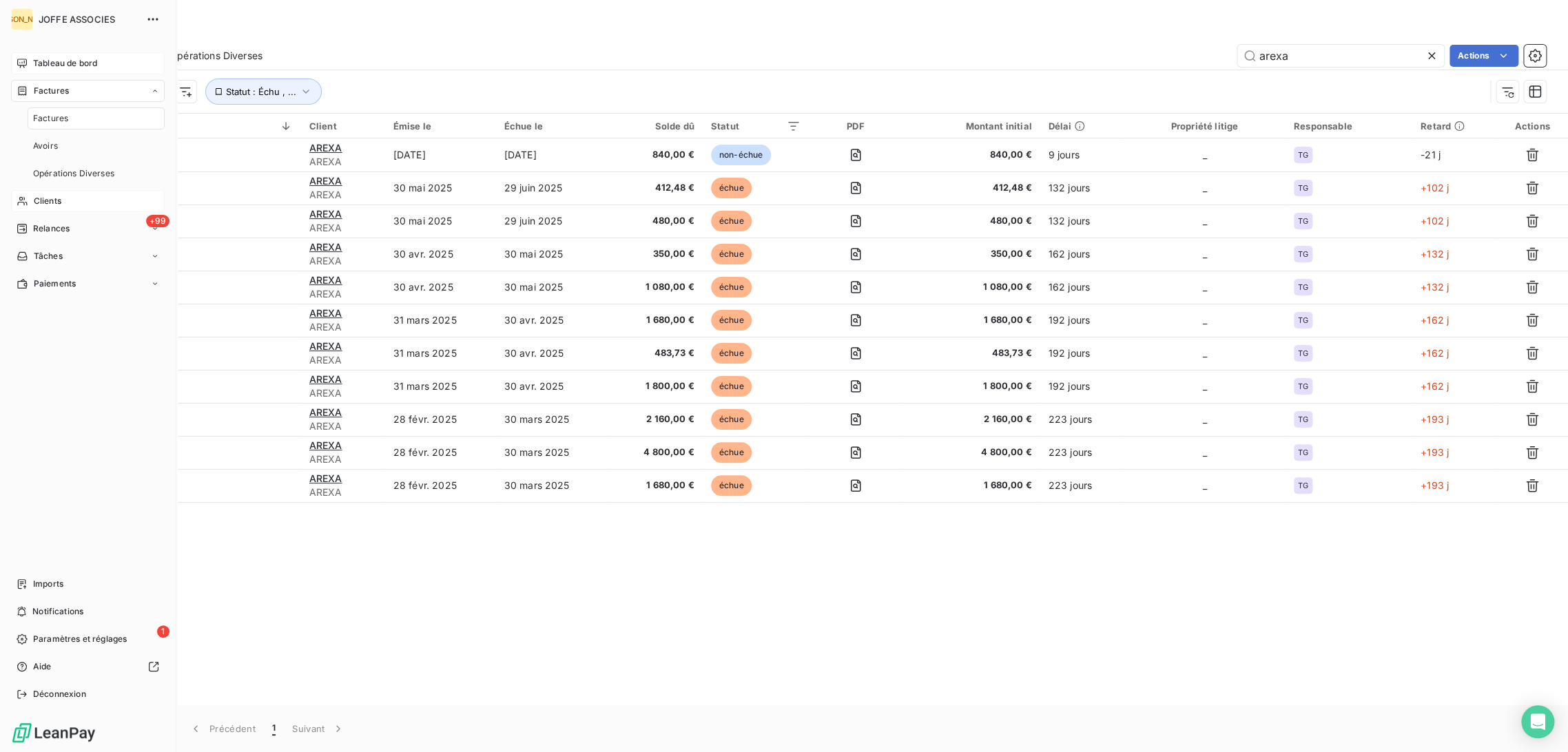
click at [51, 201] on span "Clients" at bounding box center [48, 201] width 27 height 13
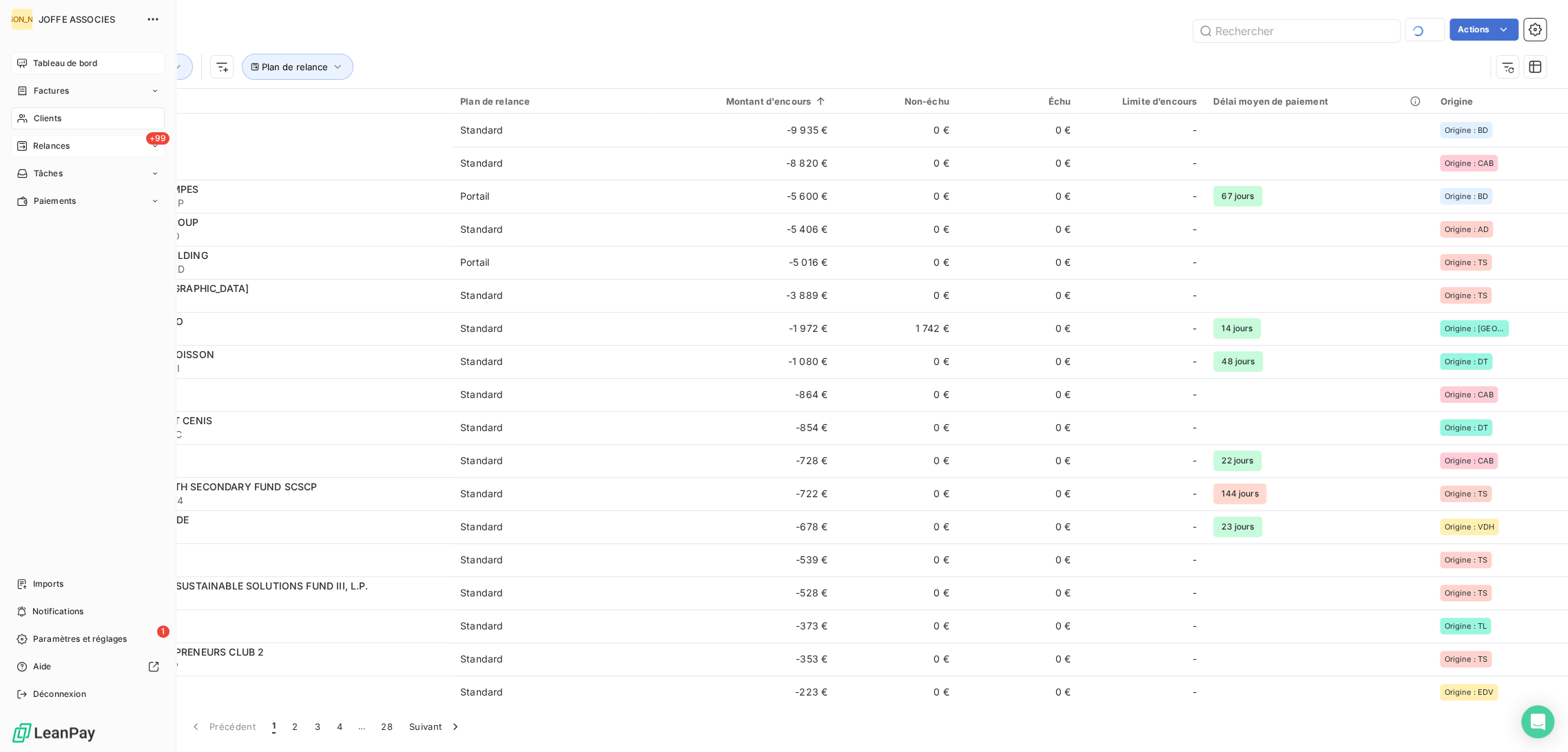
click at [33, 143] on span "Relances" at bounding box center [52, 146] width 37 height 13
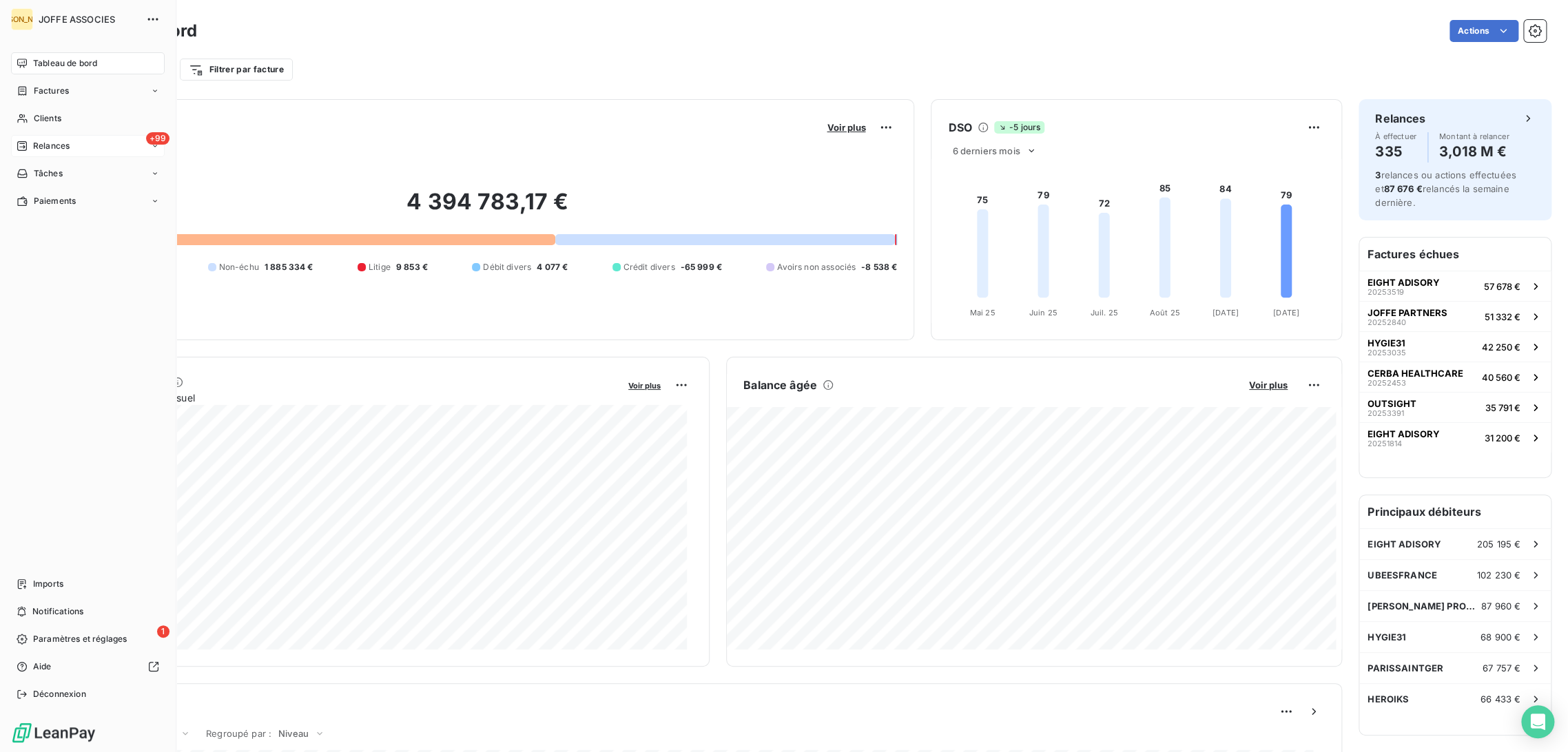
click at [42, 143] on span "Relances" at bounding box center [52, 146] width 37 height 13
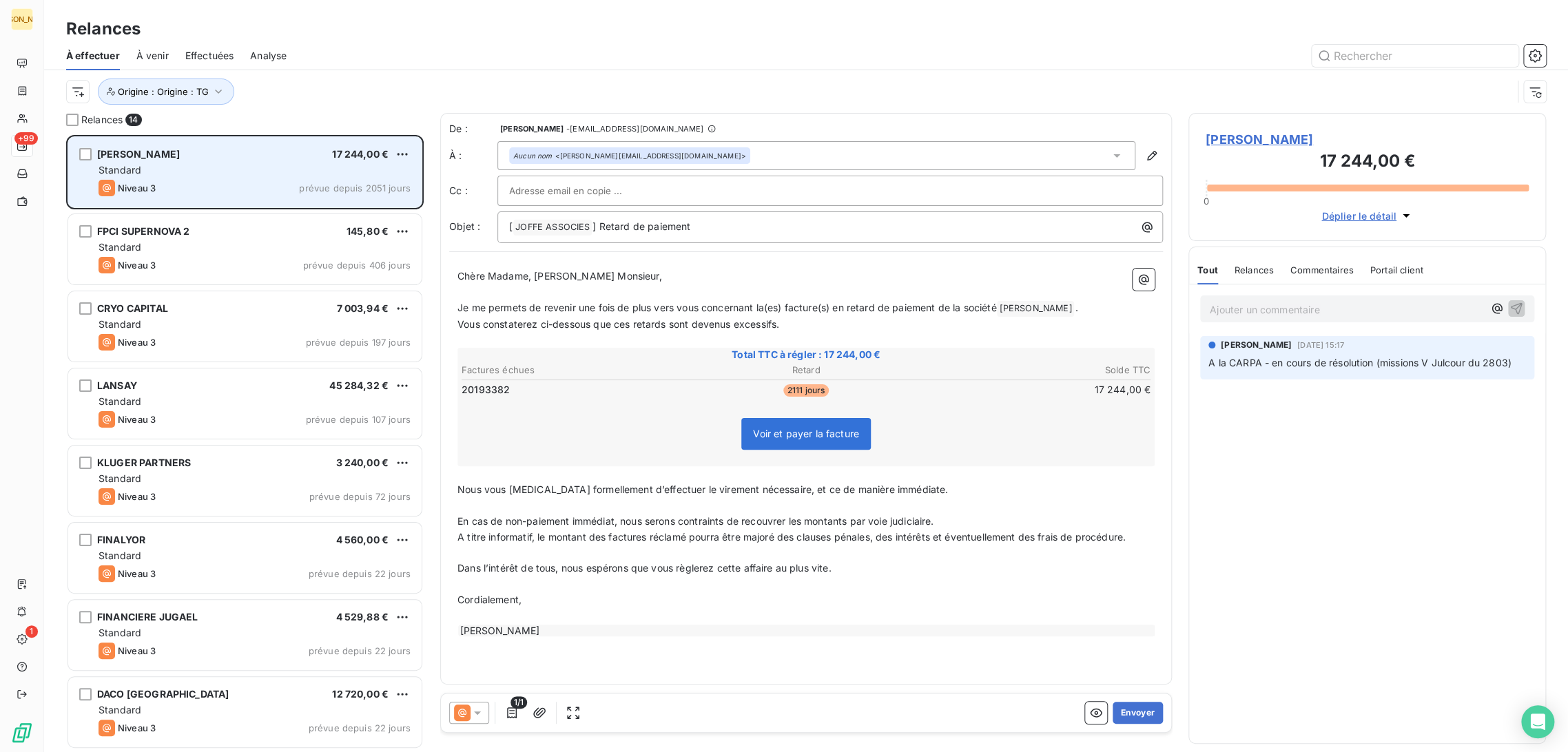
scroll to position [605, 346]
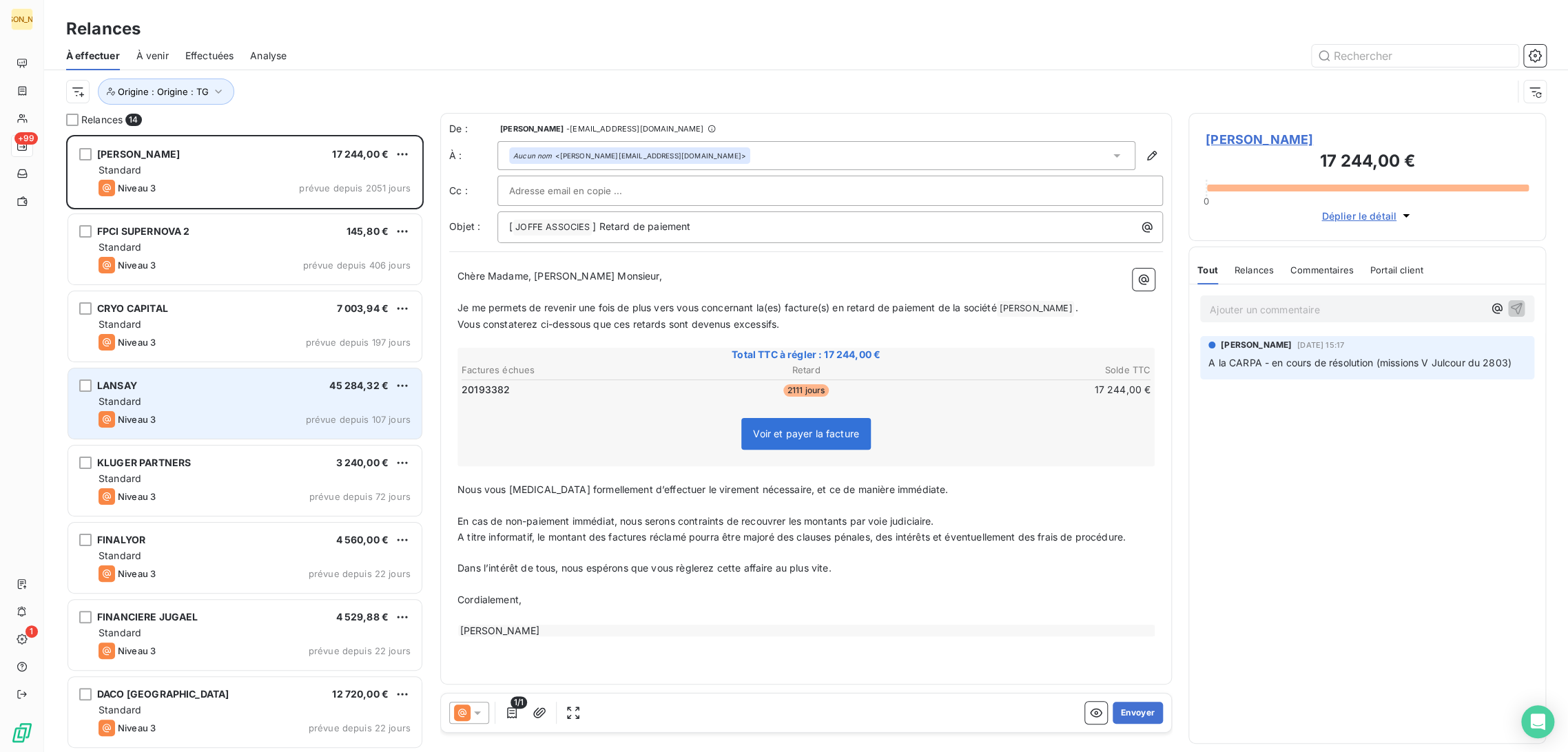
click at [211, 412] on div "Niveau 3 prévue depuis 107 jours" at bounding box center [254, 419] width 312 height 17
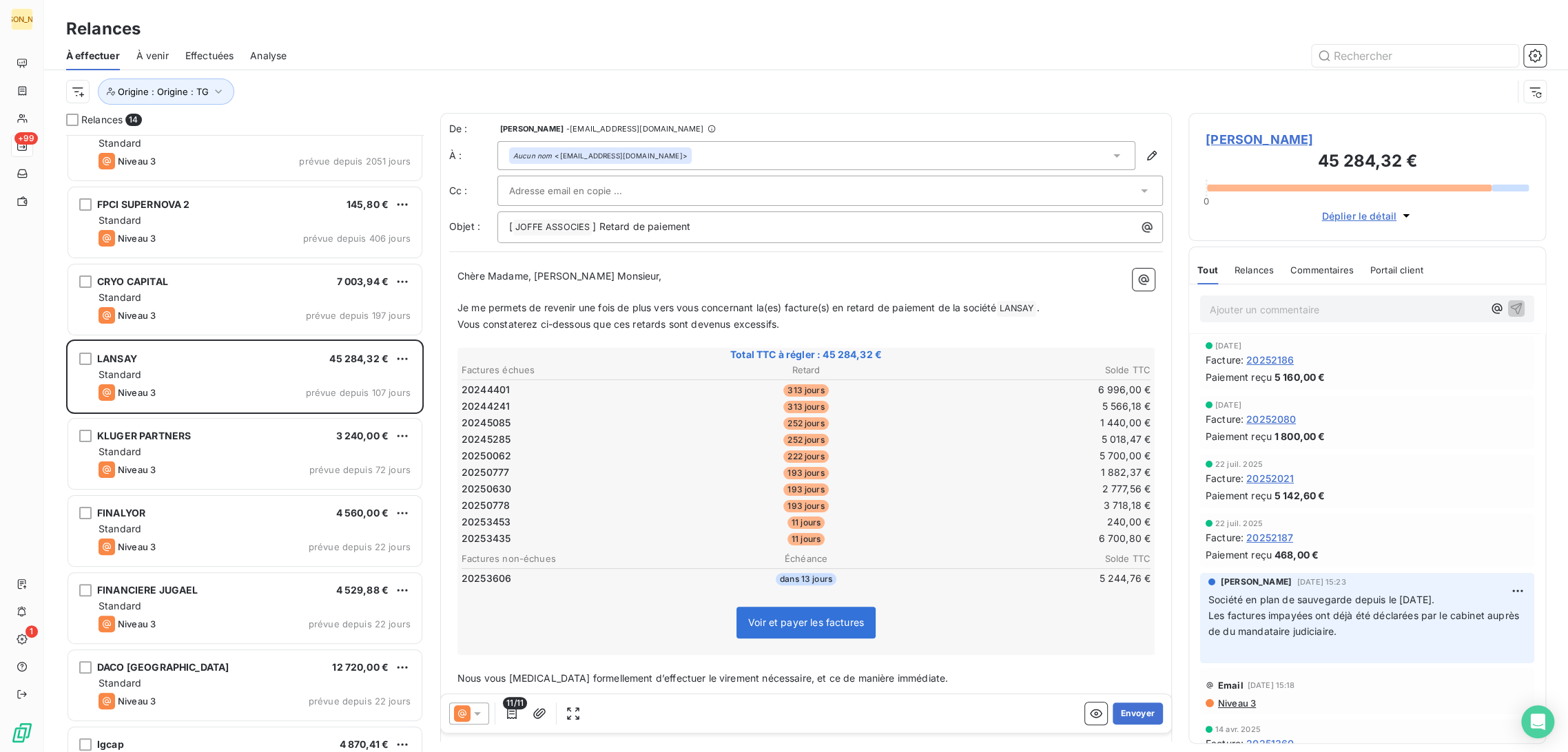
scroll to position [154, 0]
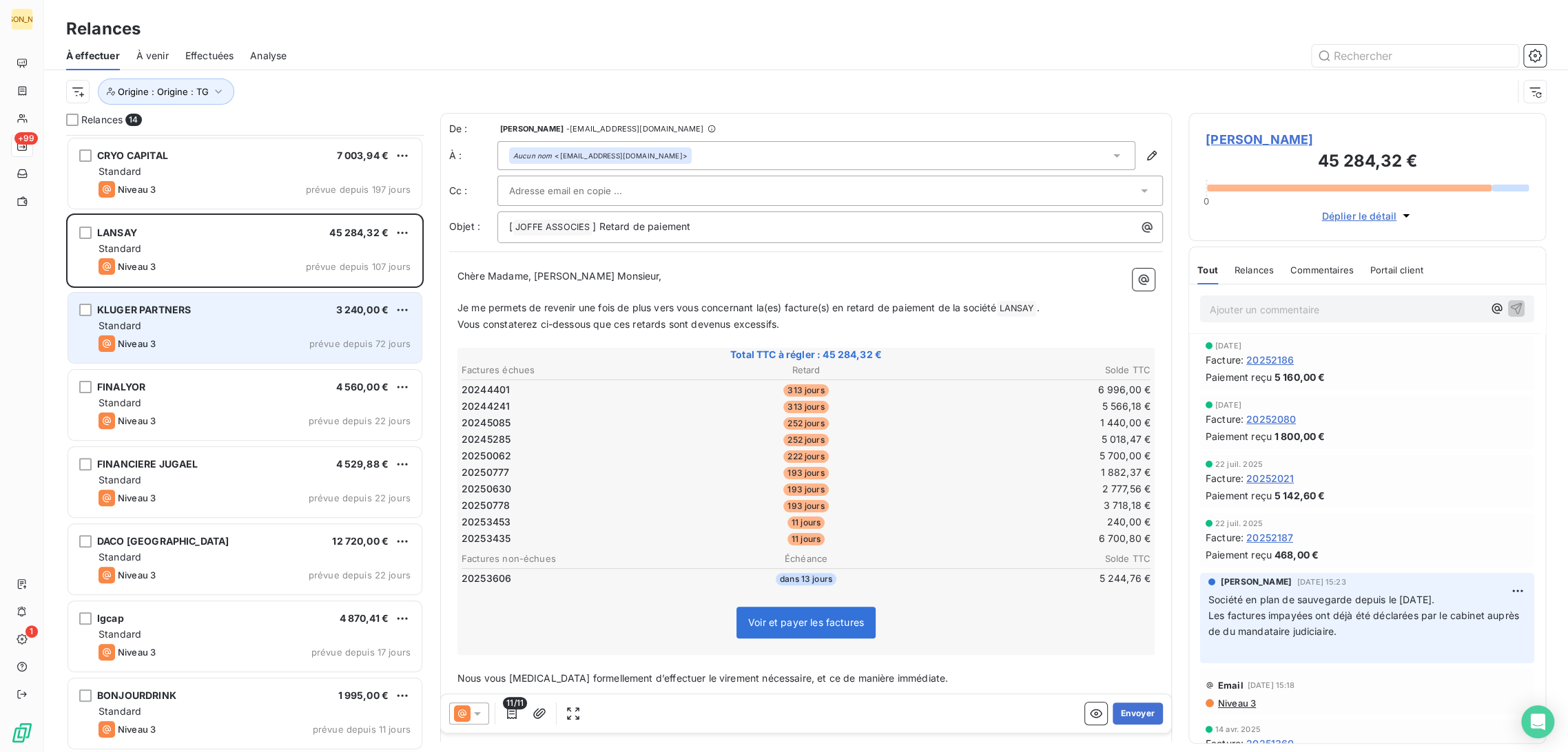
click at [233, 331] on div "Standard" at bounding box center [254, 325] width 312 height 14
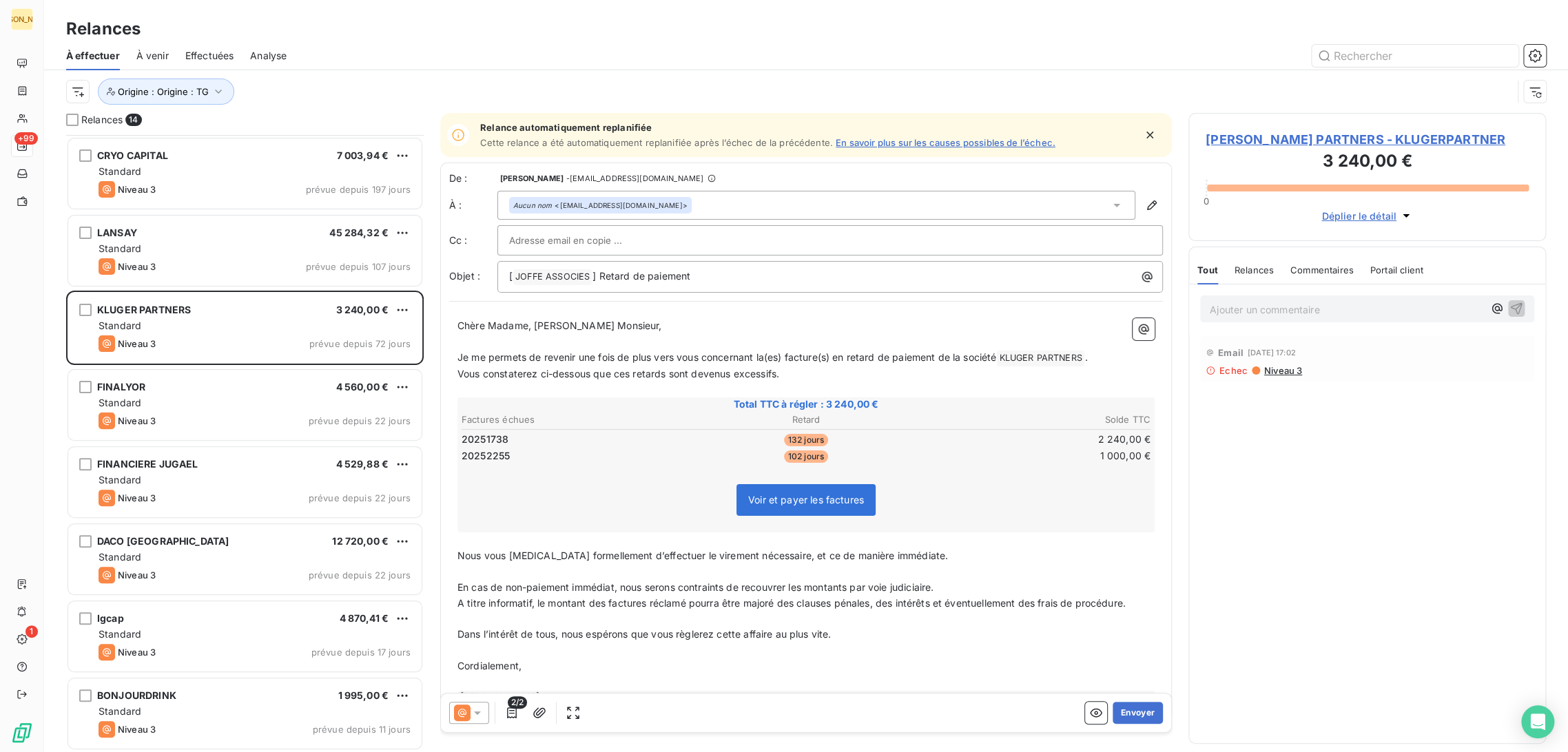
click at [1247, 306] on p "Ajouter un commentaire ﻿" at bounding box center [1346, 310] width 273 height 17
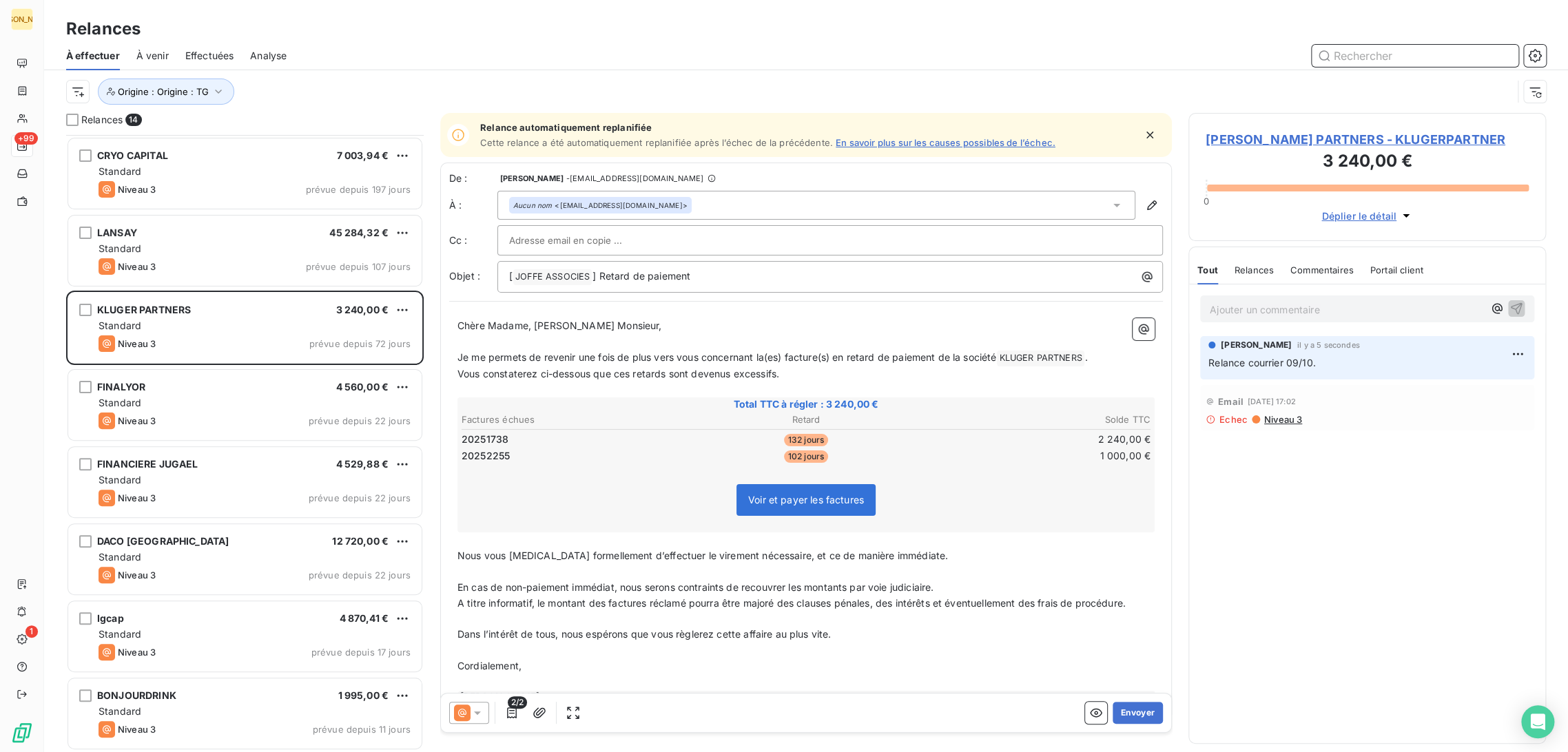
click at [1348, 60] on input "text" at bounding box center [1415, 55] width 207 height 22
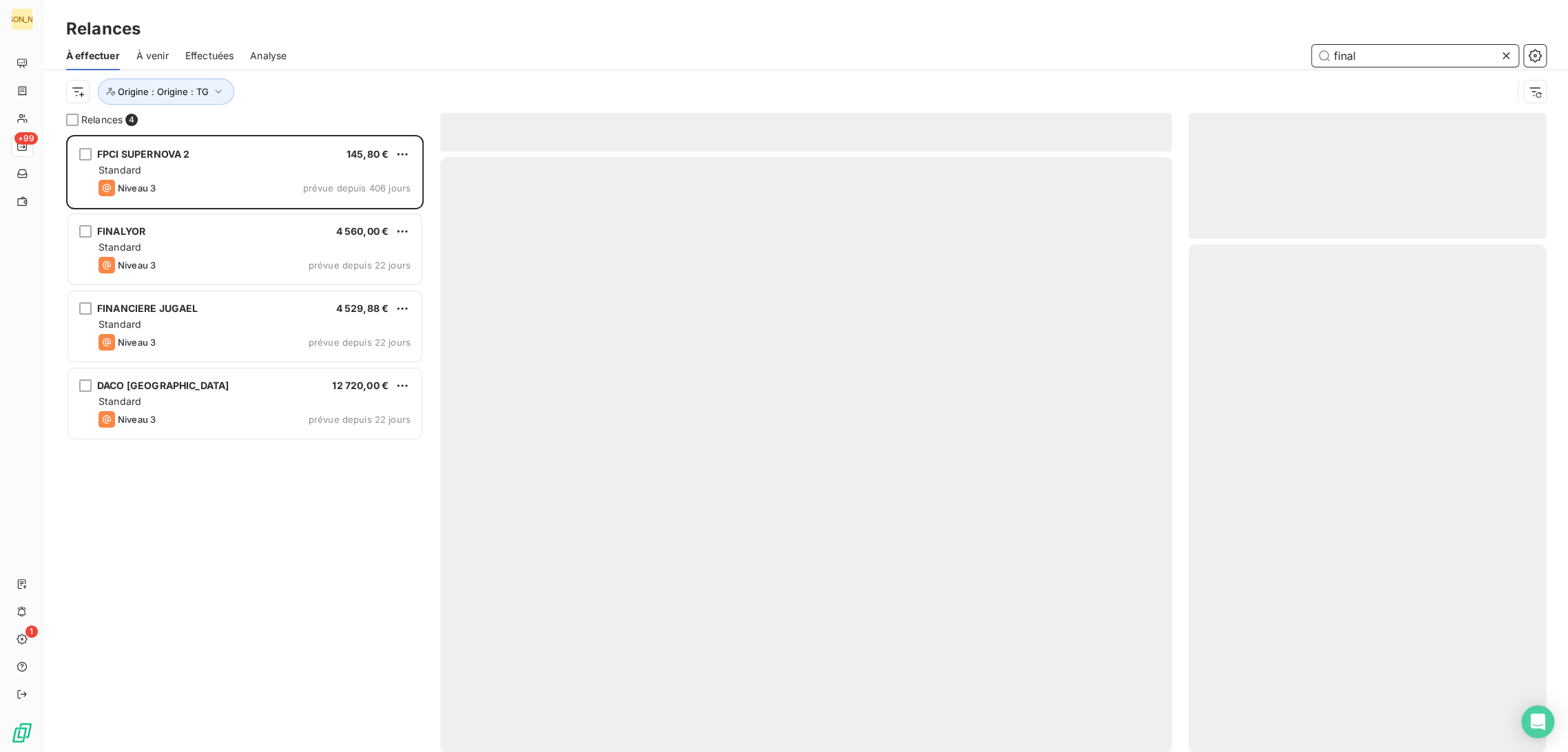
scroll to position [605, 346]
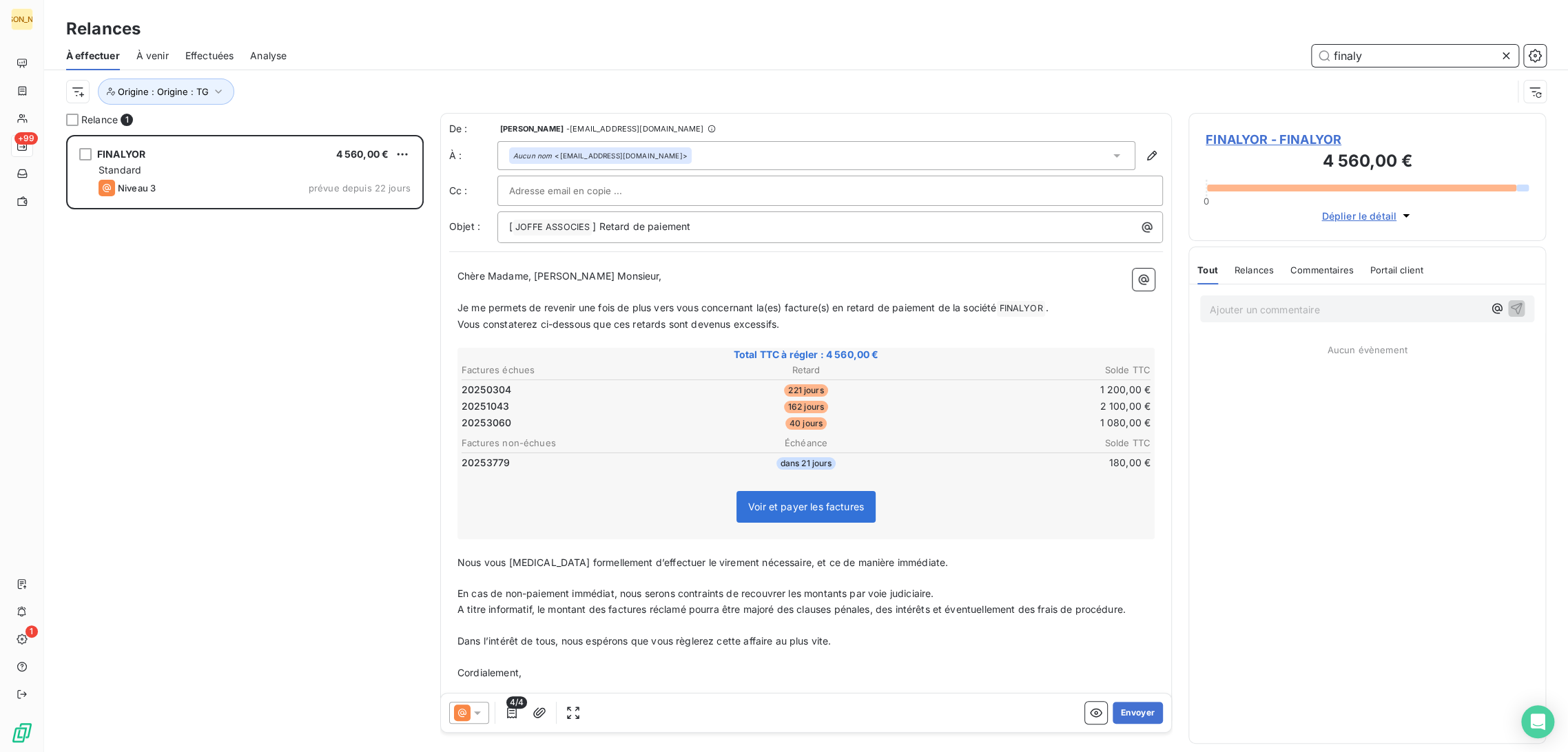
scroll to position [605, 346]
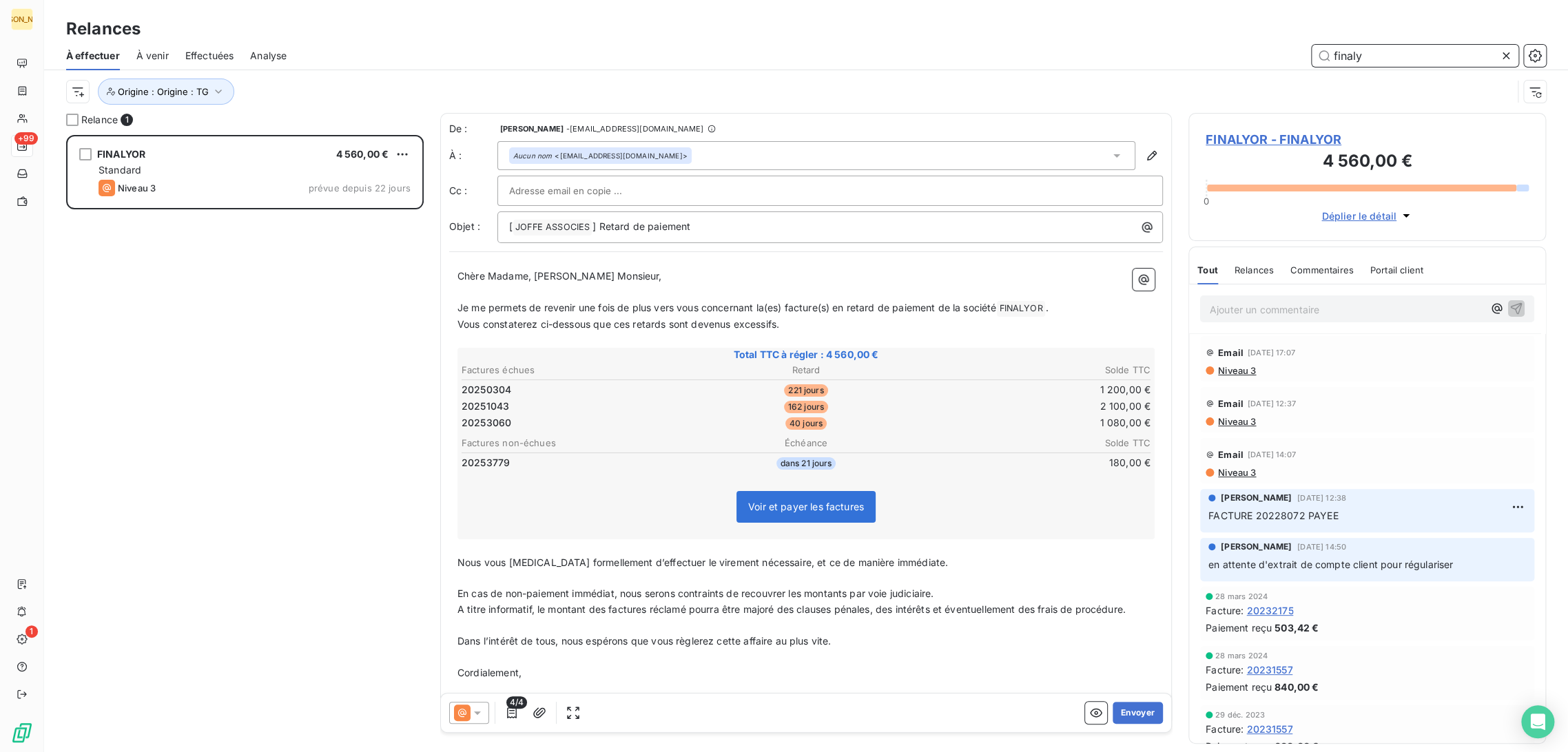
type input "finaly"
click at [510, 705] on span "4/4" at bounding box center [516, 702] width 20 height 13
click at [512, 713] on icon "button" at bounding box center [512, 712] width 10 height 11
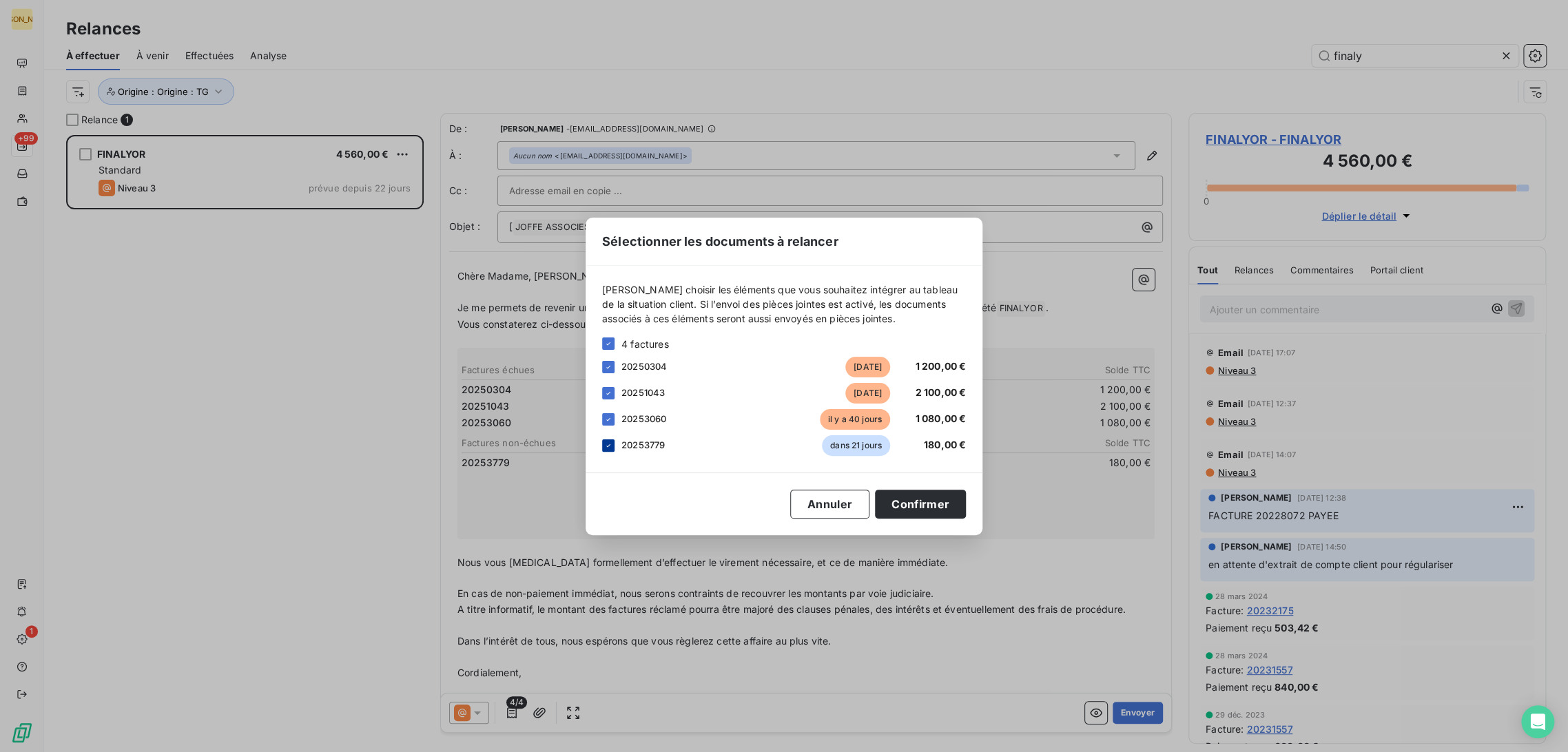
click at [608, 443] on icon at bounding box center [609, 445] width 9 height 9
drag, startPoint x: 906, startPoint y: 503, endPoint x: 891, endPoint y: 484, distance: 24.2
click at [908, 503] on button "Confirmer" at bounding box center [921, 504] width 91 height 29
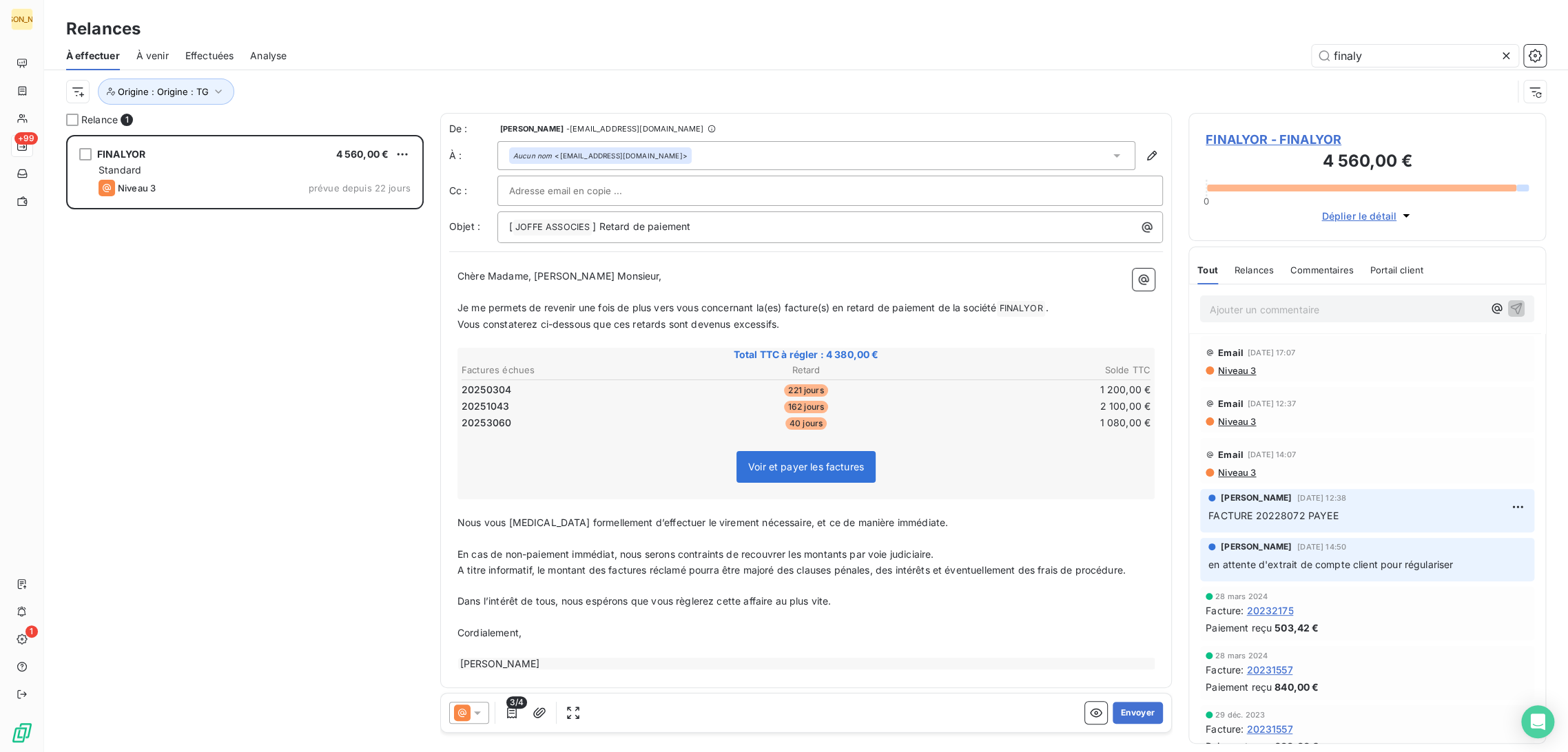
click at [590, 274] on span "Chère Madame, Cher Monsieur," at bounding box center [560, 276] width 205 height 12
drag, startPoint x: 532, startPoint y: 275, endPoint x: 391, endPoint y: 267, distance: 141.2
click at [391, 267] on div "Relance 1 FINALYOR 4 560,00 € Standard Niveau 3 prévue depuis 22 jours De : ODI…" at bounding box center [806, 432] width 1524 height 639
drag, startPoint x: 615, startPoint y: 327, endPoint x: 644, endPoint y: 327, distance: 29.0
click at [471, 316] on div "Cher Monsieur, ﻿ Je me permets de revenir une fois de plus vers vous concernant…" at bounding box center [806, 469] width 697 height 402
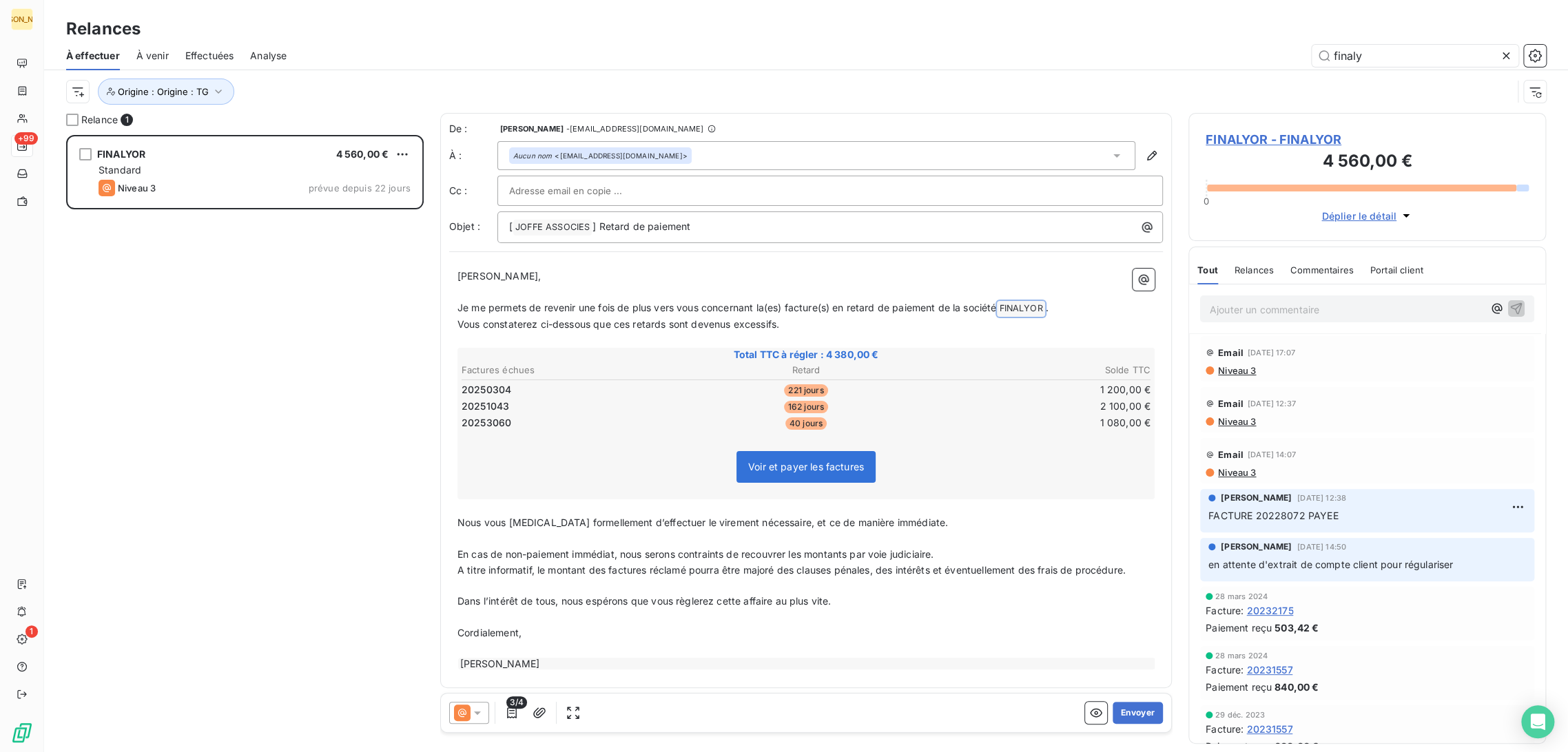
click at [704, 325] on span "Vous constaterez ci-dessous que ces retards sont devenus excessifs." at bounding box center [618, 324] width 322 height 12
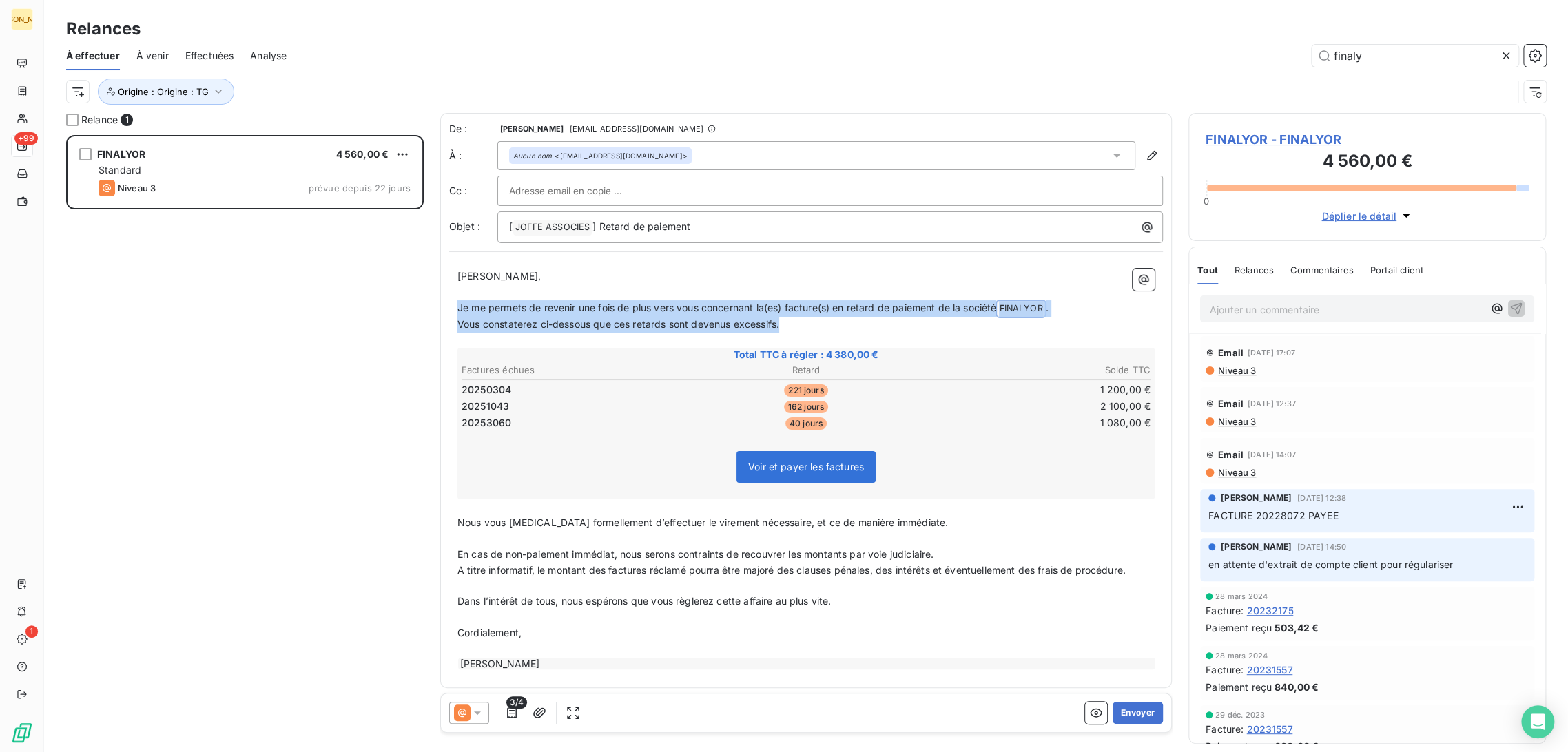
drag, startPoint x: 650, startPoint y: 314, endPoint x: 450, endPoint y: 313, distance: 200.0
click at [450, 313] on div "Cher Monsieur, ﻿ Je me permets de revenir une fois de plus vers vous concernant…" at bounding box center [806, 469] width 714 height 419
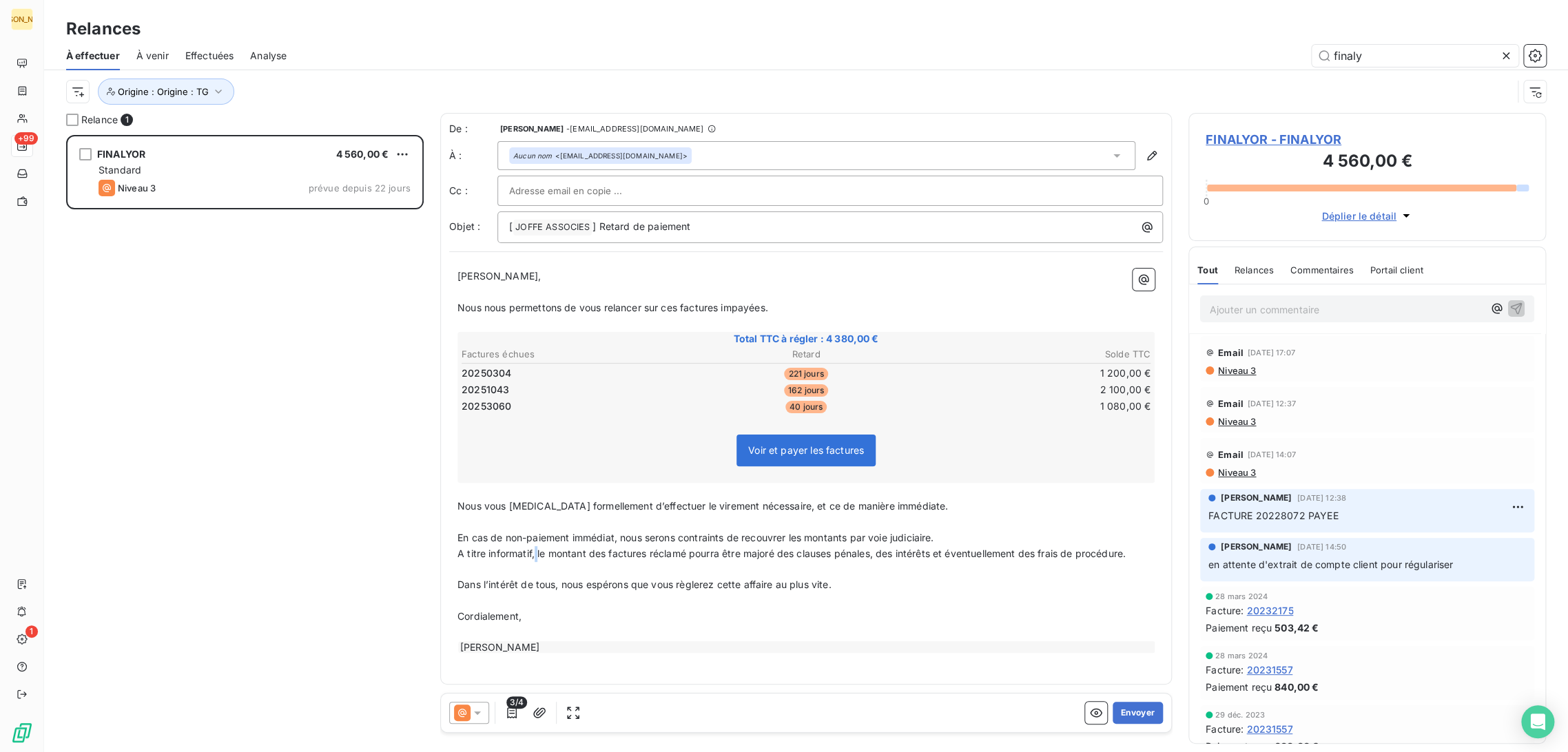
click at [536, 549] on span "A titre informatif, le montant des factures réclamé pourra être majoré des clau…" at bounding box center [792, 554] width 669 height 12
click at [461, 500] on span "Nous vous prions formellement d’effectuer le virement nécessaire, et ce de mani…" at bounding box center [703, 506] width 491 height 12
click at [472, 517] on p "﻿" at bounding box center [806, 523] width 697 height 16
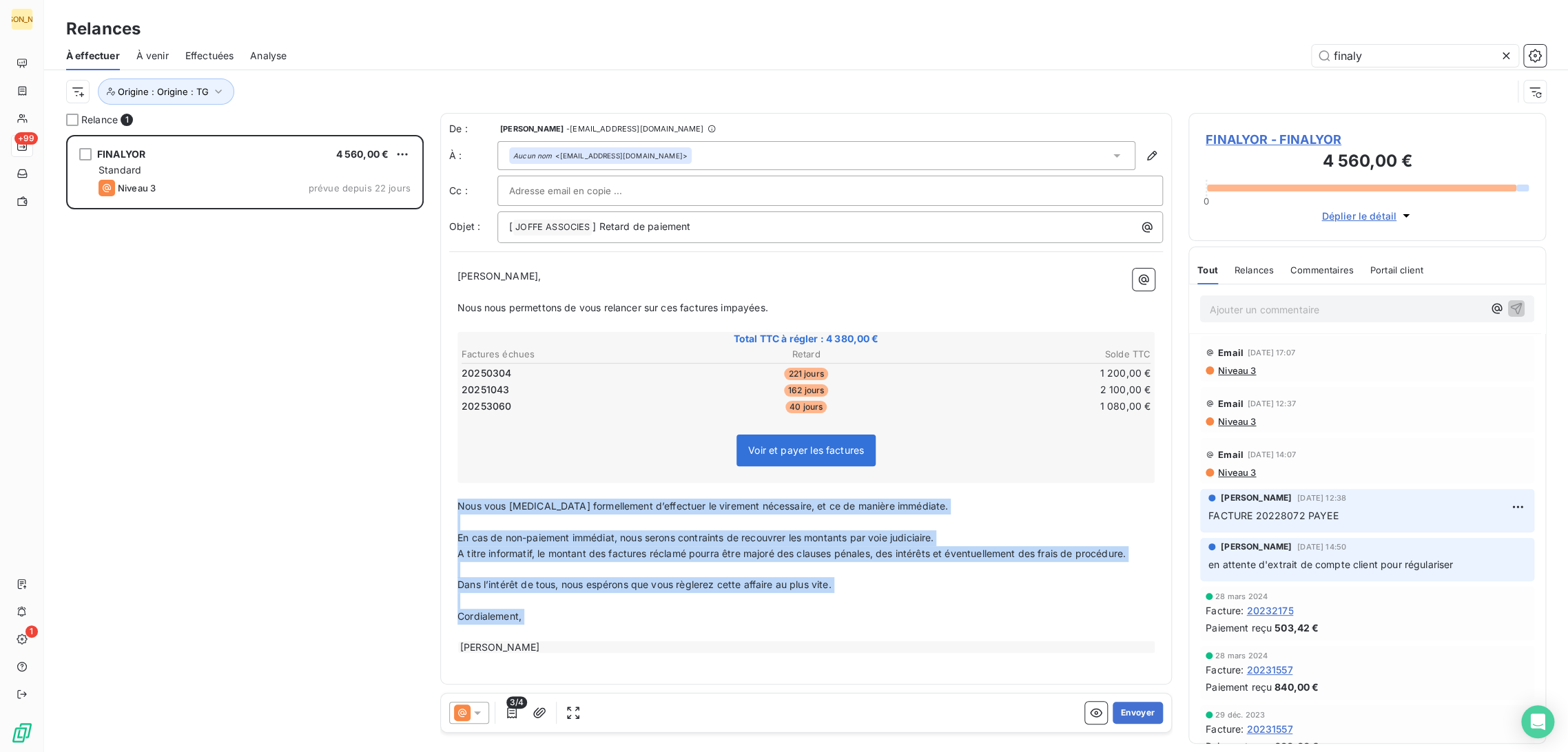
drag, startPoint x: 458, startPoint y: 503, endPoint x: 621, endPoint y: 630, distance: 206.6
click at [621, 630] on div "Cher Monsieur, ﻿ Nous nous permettons de vous relancer sur ces factures impayée…" at bounding box center [806, 461] width 697 height 386
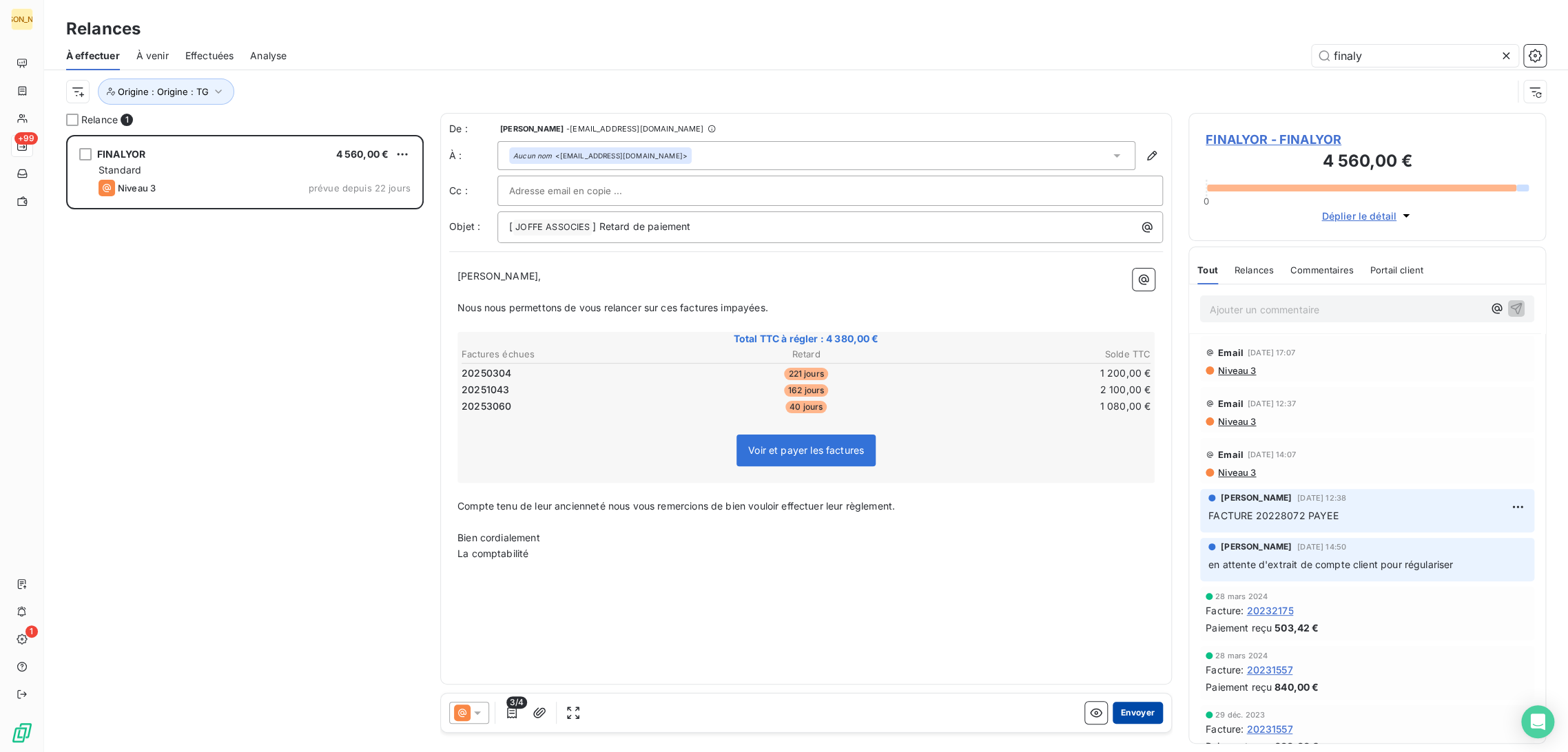
click at [1144, 715] on button "Envoyer" at bounding box center [1138, 712] width 51 height 22
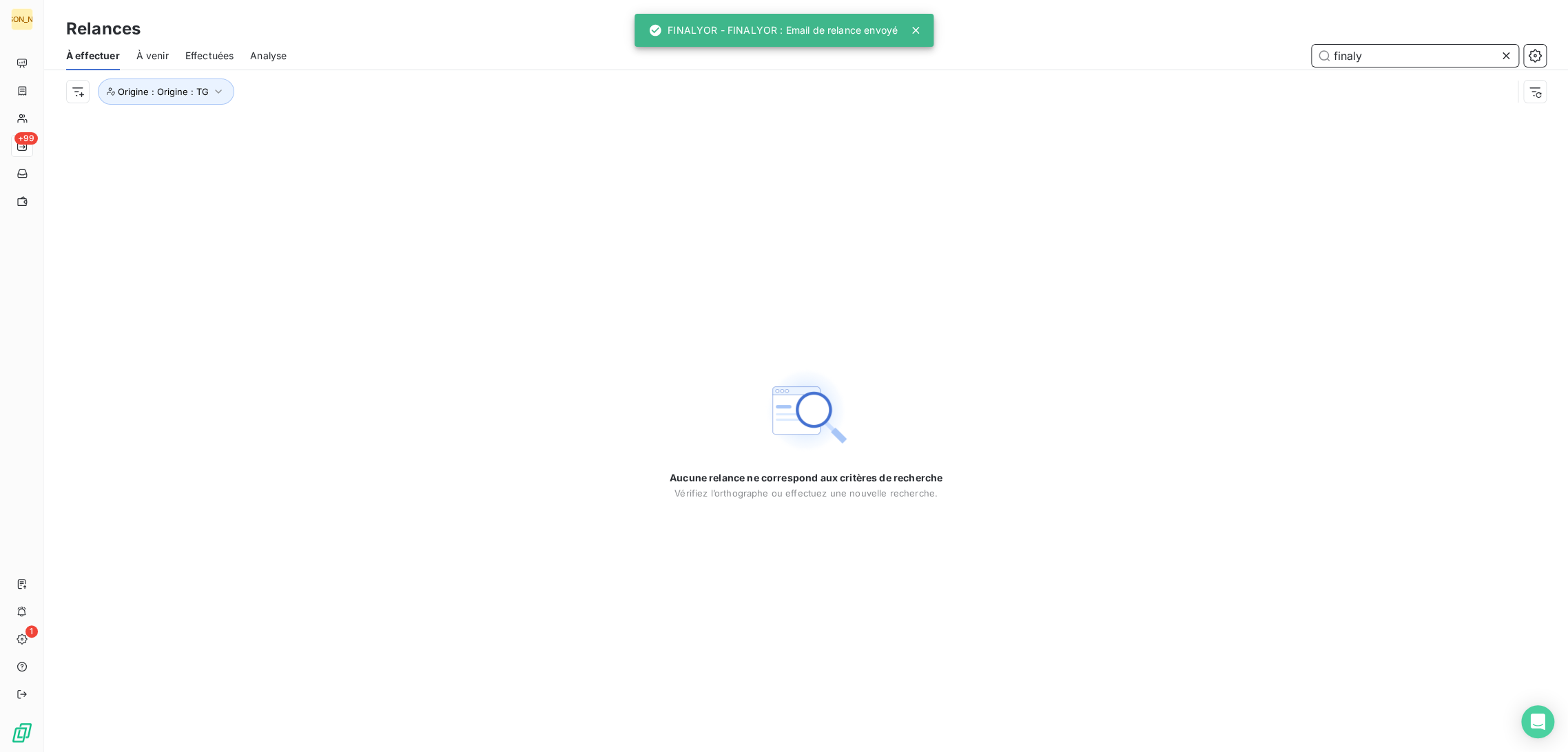
drag, startPoint x: 1294, startPoint y: 60, endPoint x: 1255, endPoint y: 59, distance: 39.0
click at [1259, 58] on div "finaly" at bounding box center [924, 55] width 1243 height 22
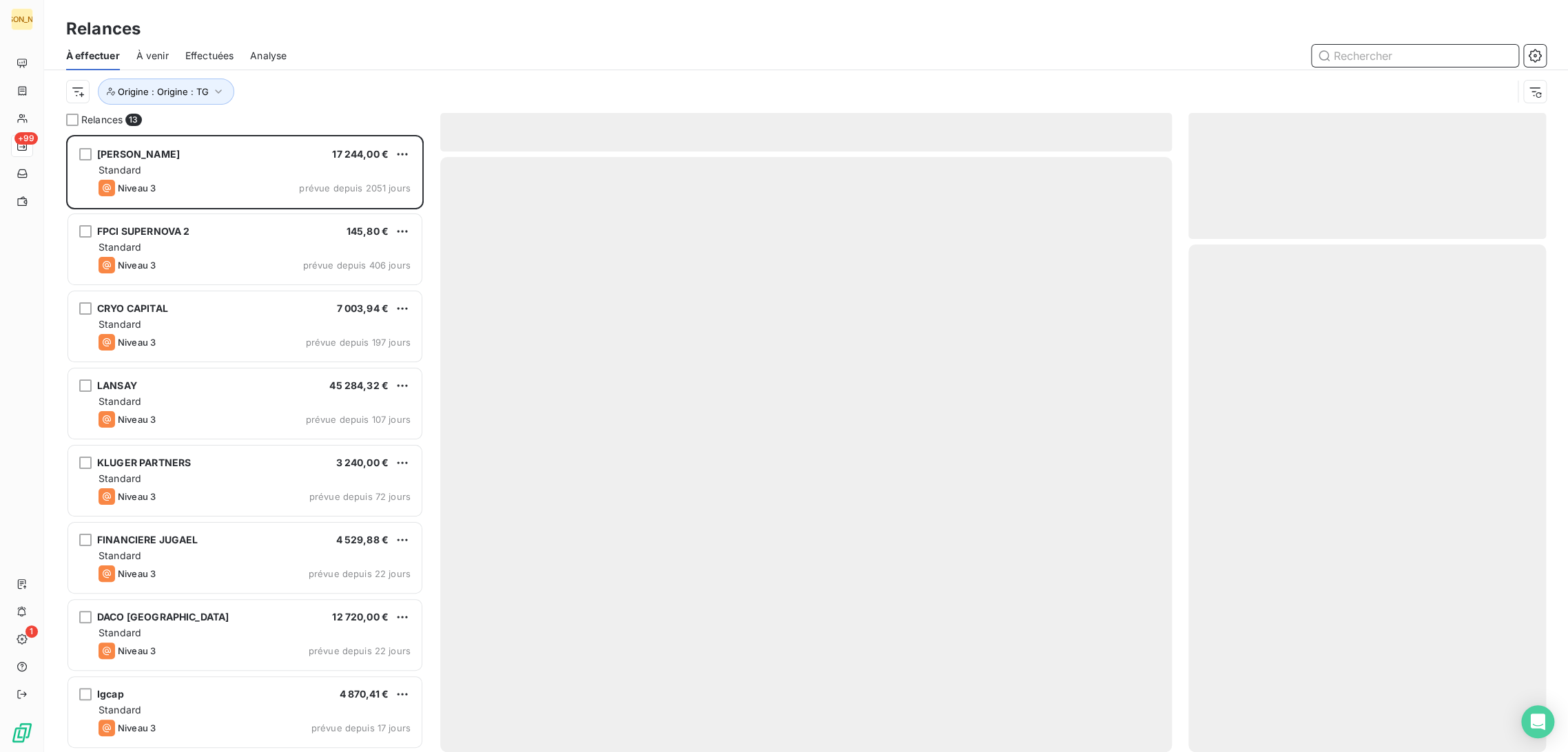
scroll to position [605, 346]
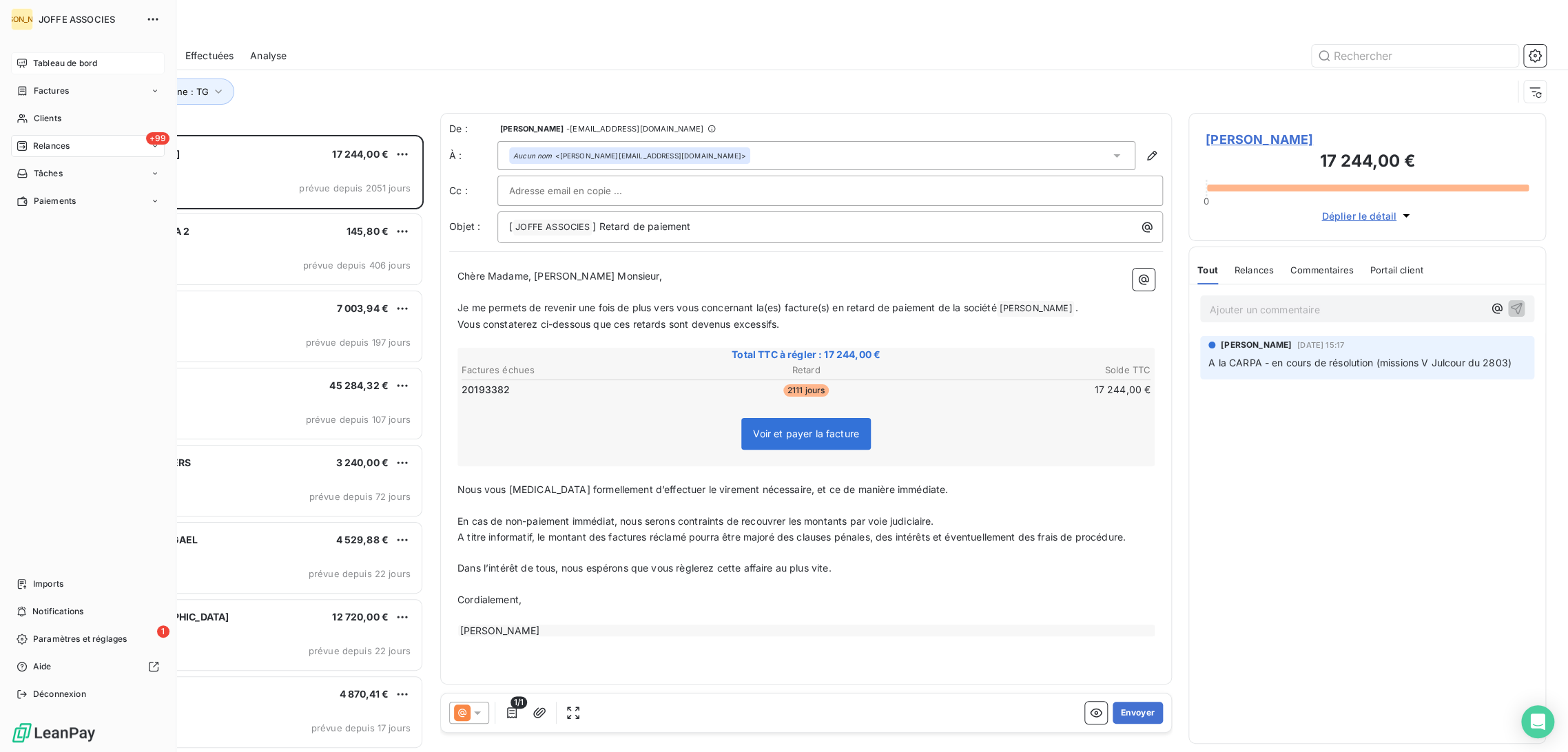
click at [34, 60] on span "Tableau de bord" at bounding box center [65, 63] width 64 height 13
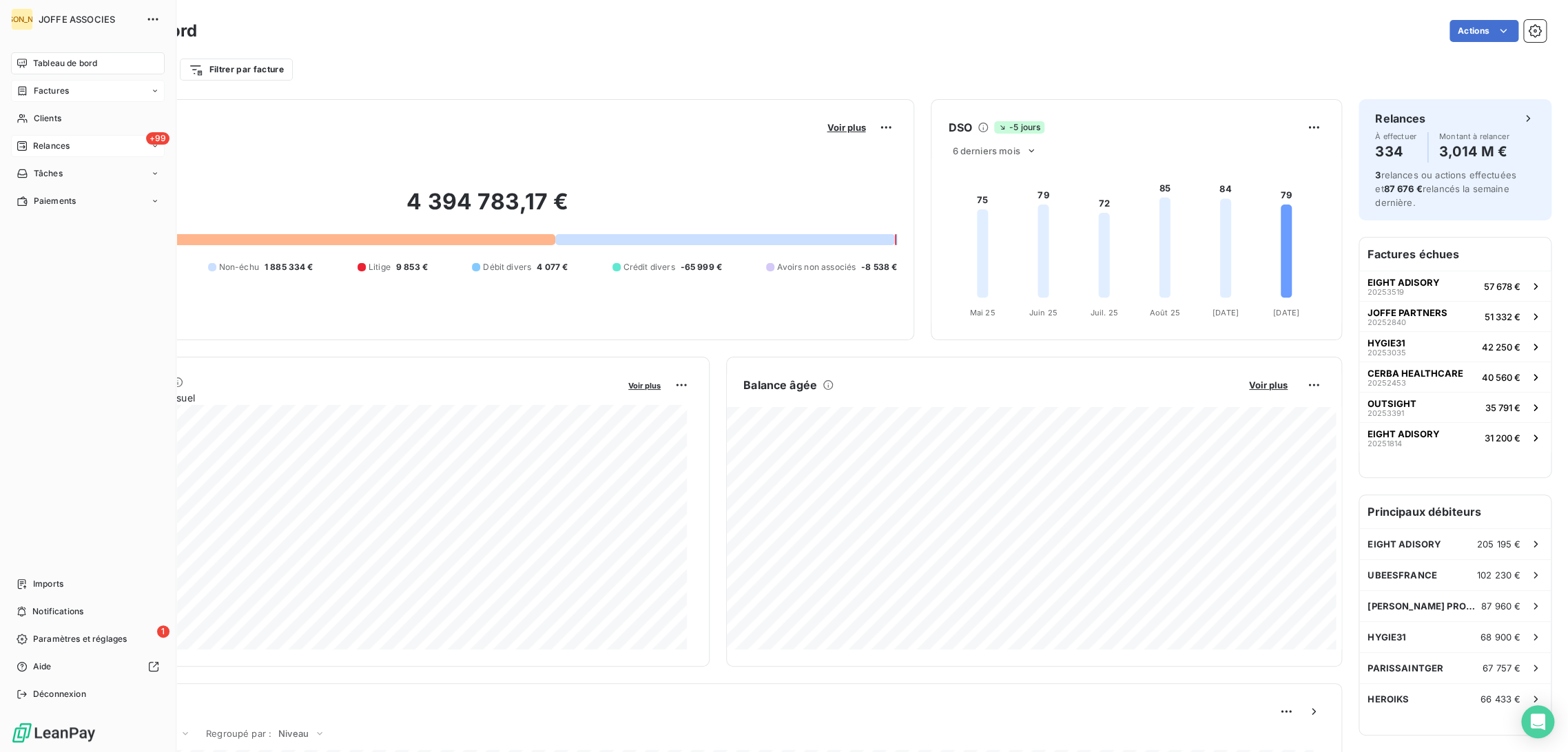
click at [40, 91] on span "Factures" at bounding box center [52, 90] width 35 height 13
